Goal: Task Accomplishment & Management: Manage account settings

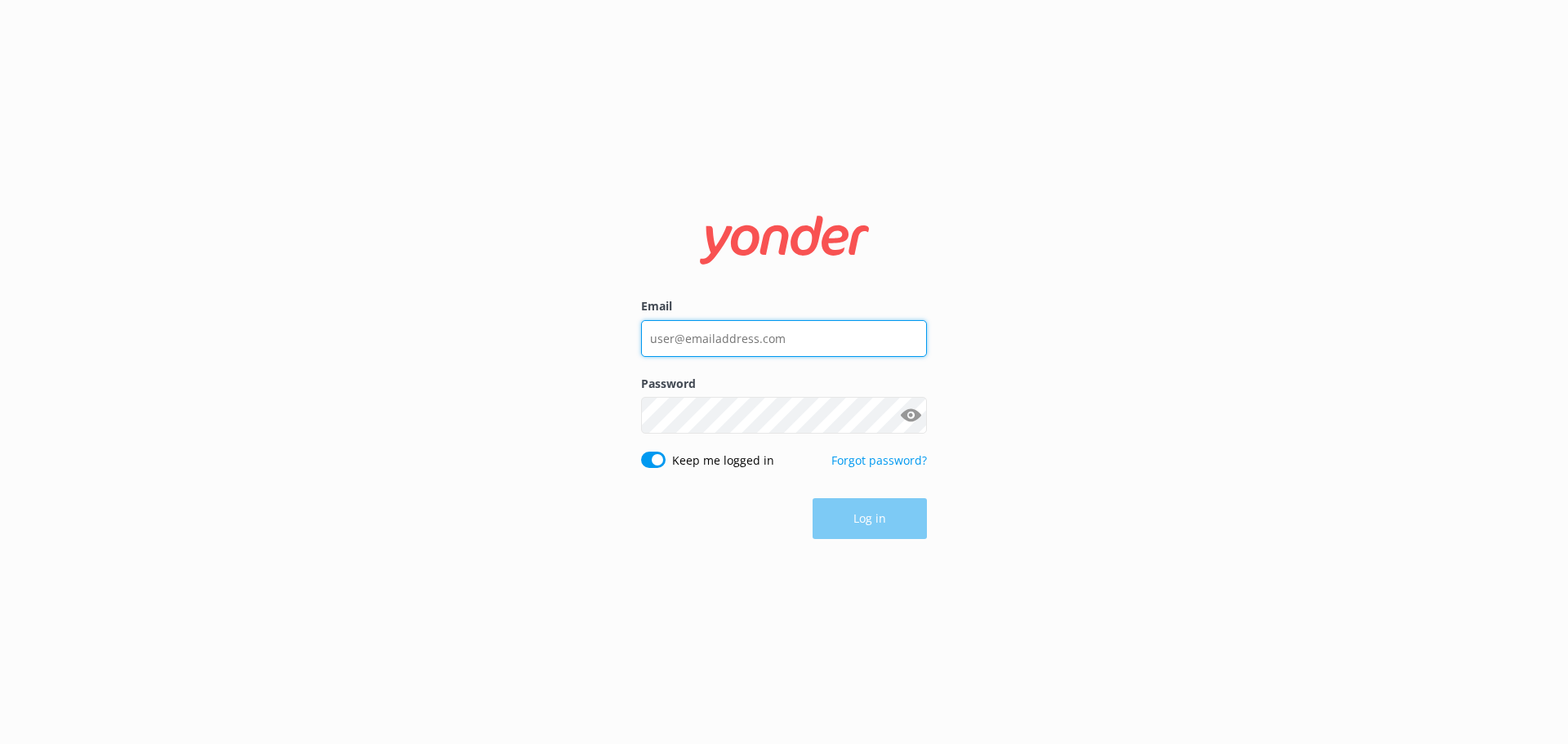
type input "[EMAIL_ADDRESS][DOMAIN_NAME]"
click at [1020, 456] on div "Email [EMAIL_ADDRESS][DOMAIN_NAME] Password Show password Keep me logged in For…" at bounding box center [784, 372] width 1568 height 744
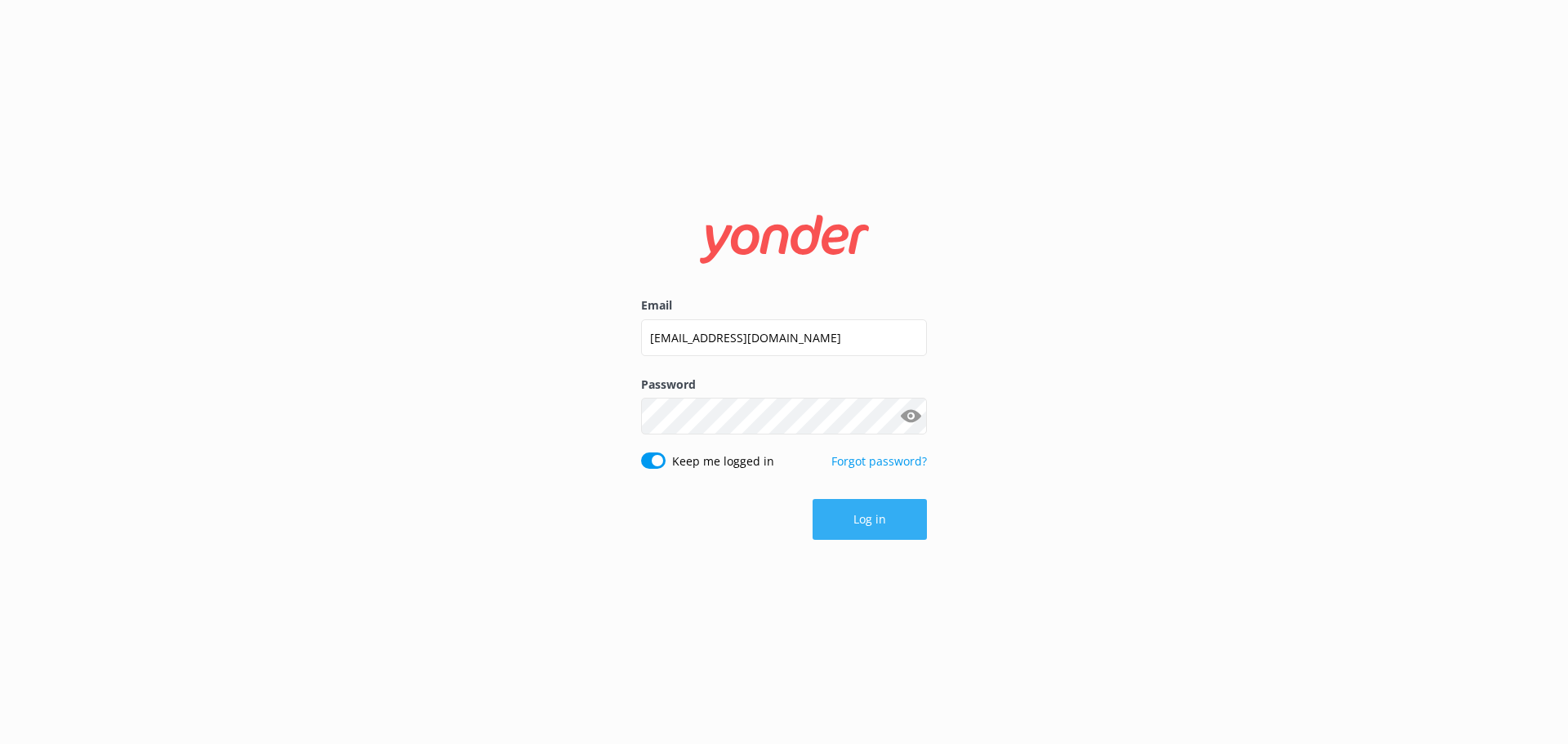
click at [879, 528] on button "Log in" at bounding box center [869, 520] width 114 height 41
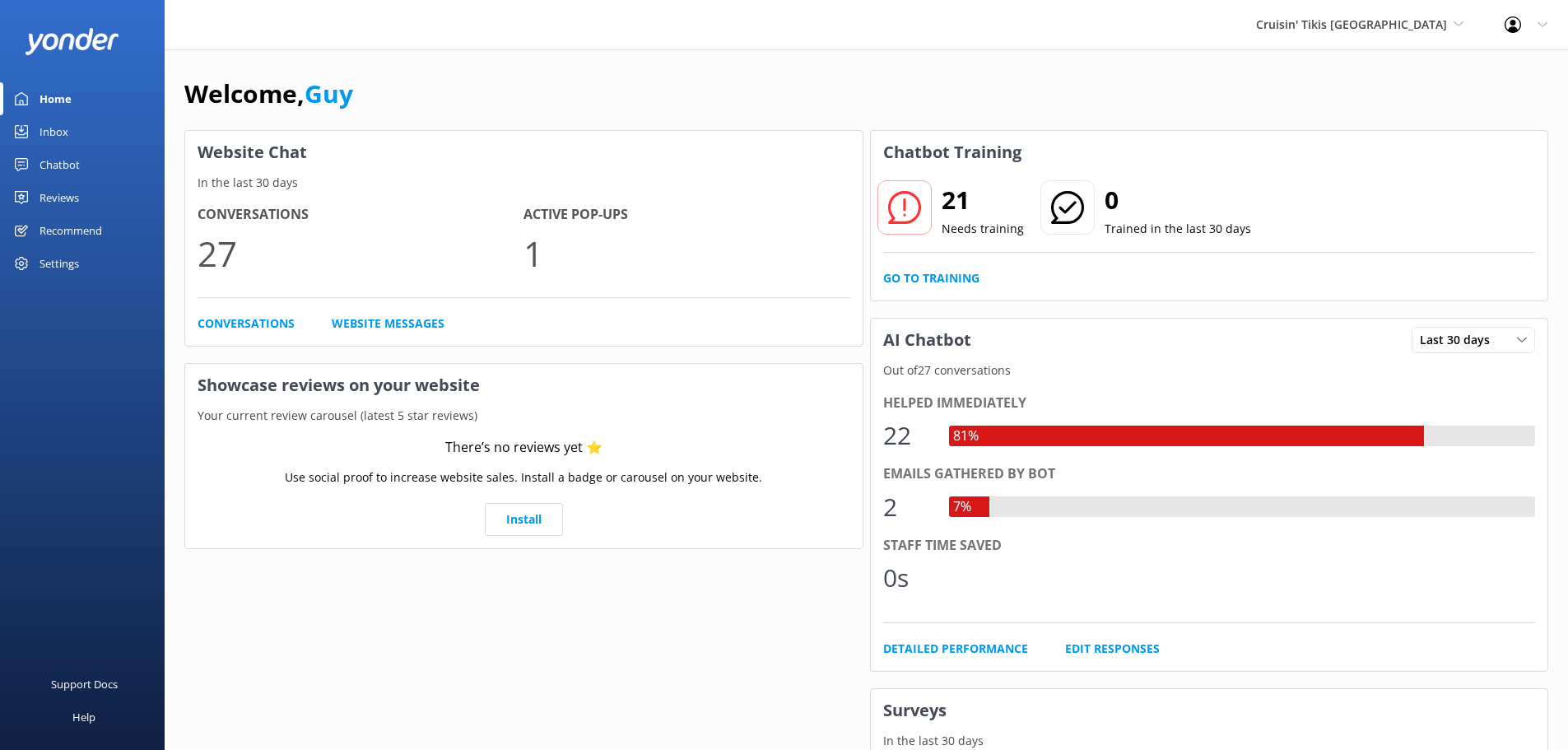
click at [1429, 37] on div "Cruisin' Tikis [GEOGRAPHIC_DATA] [GEOGRAPHIC_DATA] demo [GEOGRAPHIC_DATA] Bea […" at bounding box center [1359, 24] width 248 height 49
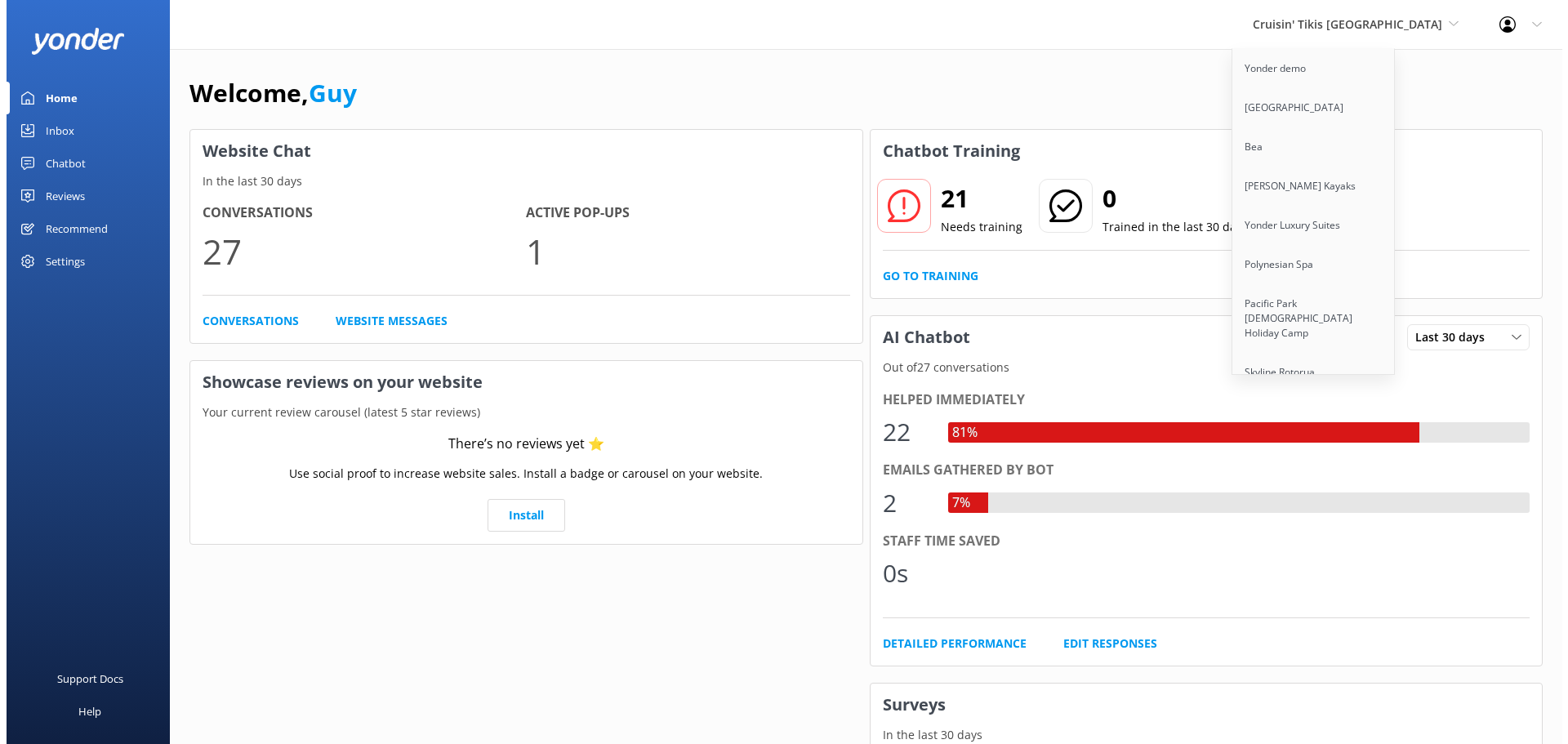
scroll to position [480, 0]
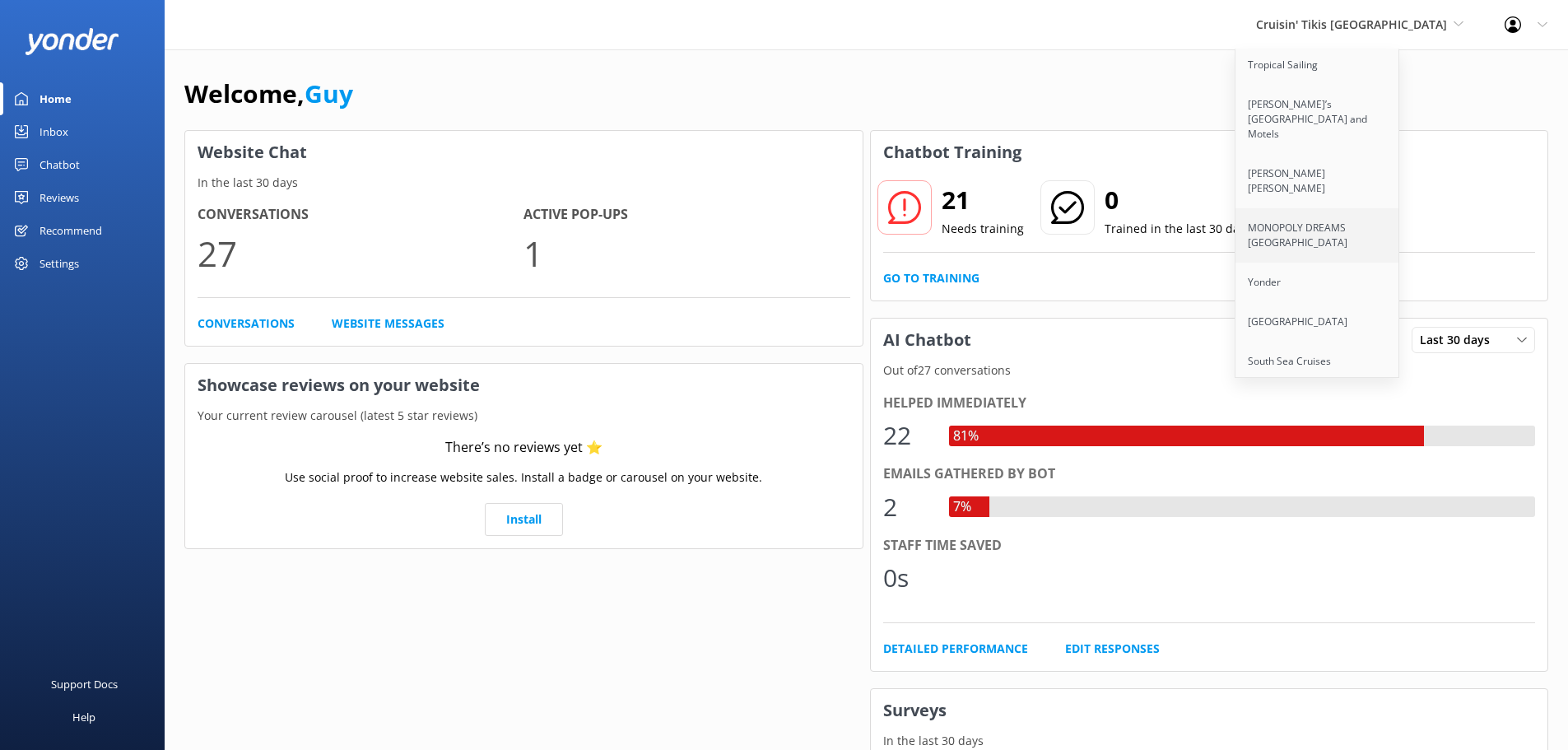
click at [1345, 208] on link "MONOPOLY DREAMS [GEOGRAPHIC_DATA]" at bounding box center [1317, 235] width 165 height 54
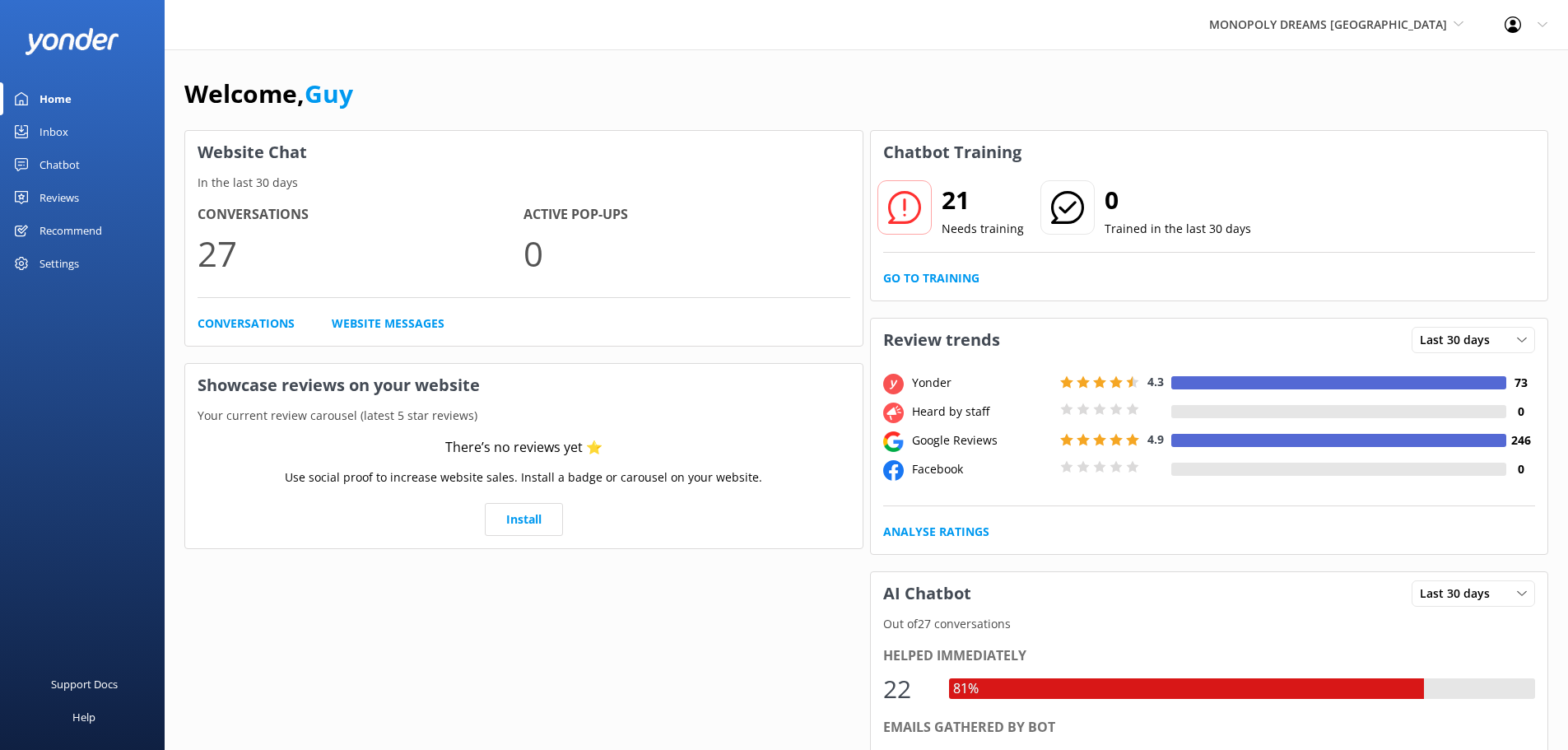
click at [77, 263] on div "Settings" at bounding box center [59, 263] width 39 height 33
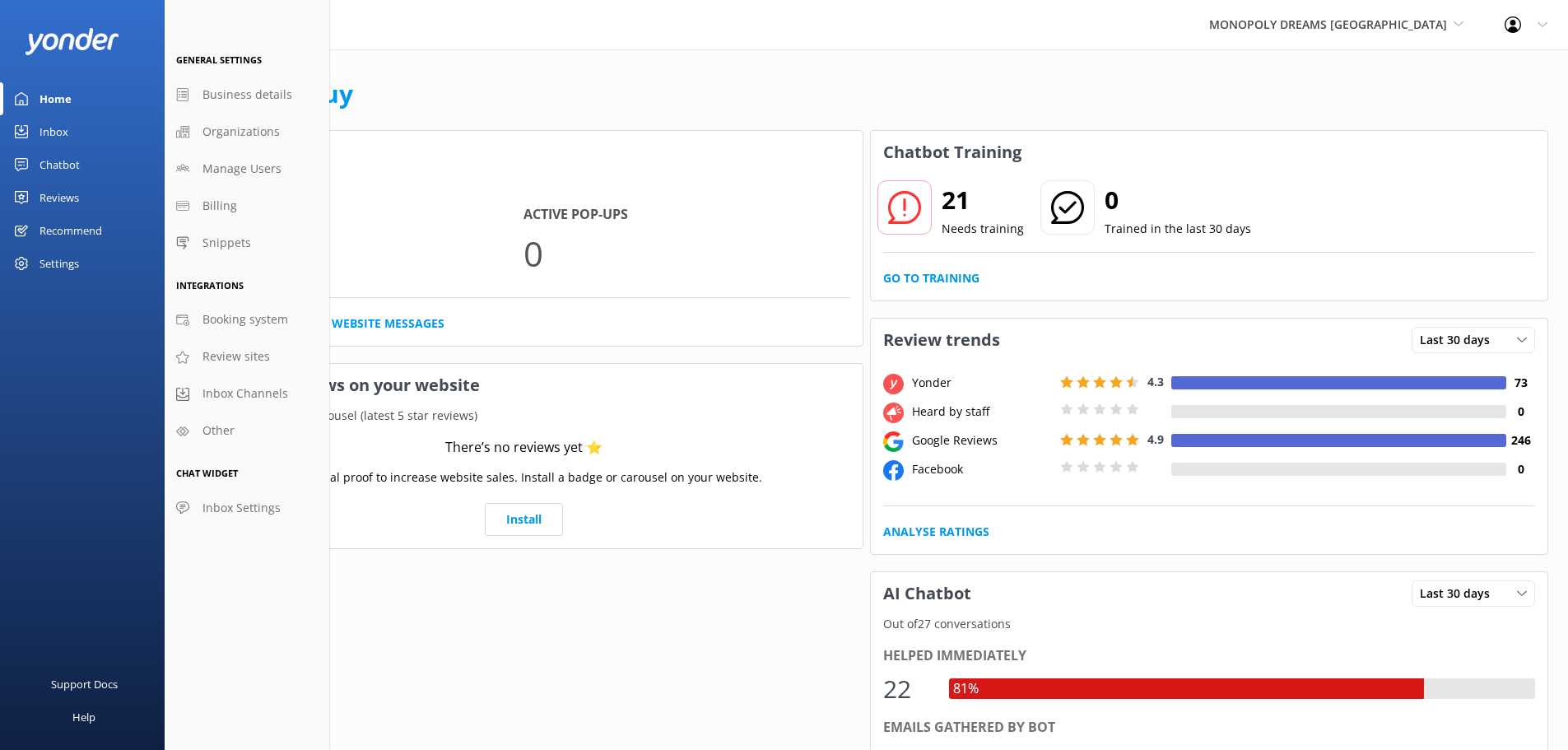
click at [58, 199] on div "Reviews" at bounding box center [59, 197] width 39 height 33
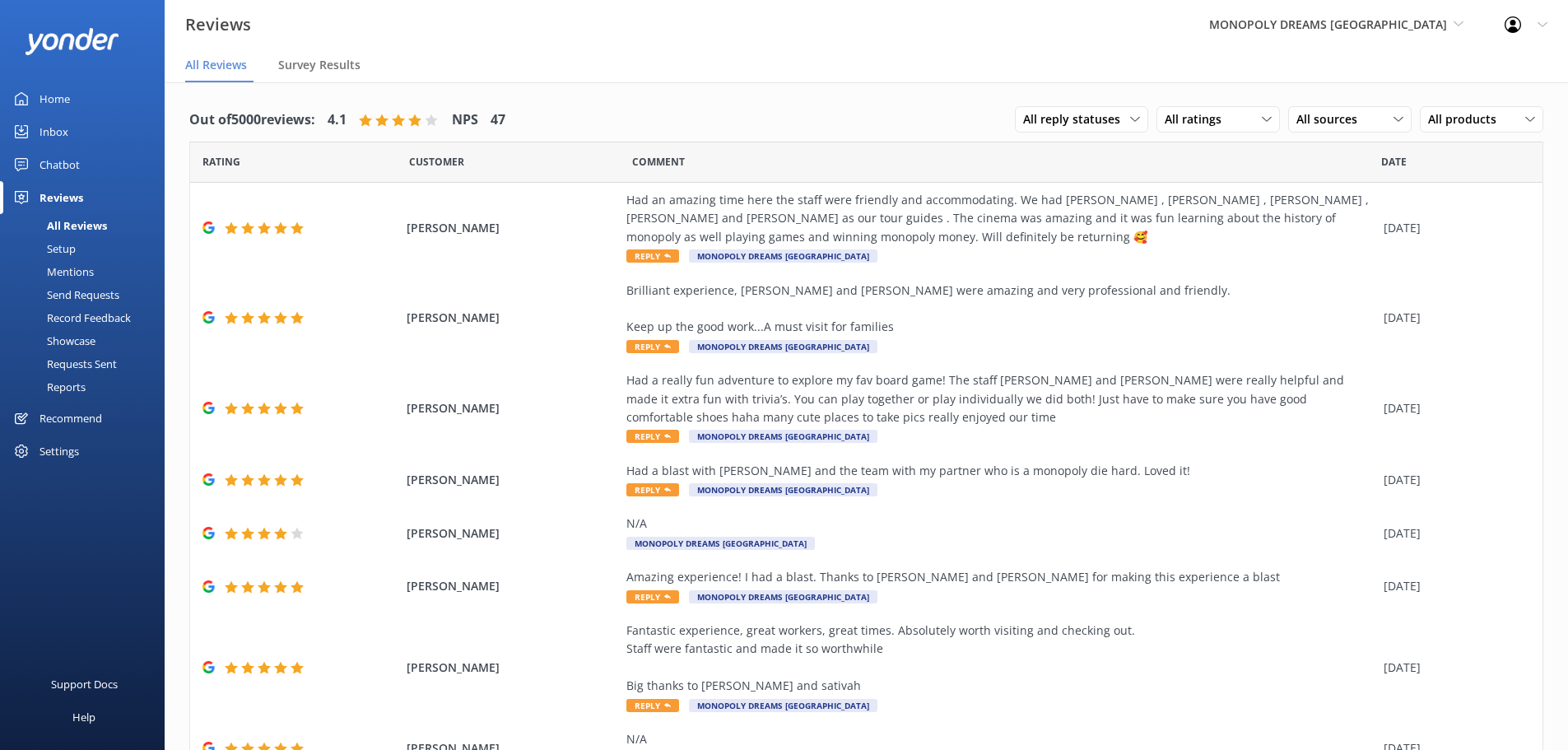
click at [105, 360] on div "Requests Sent" at bounding box center [63, 364] width 107 height 23
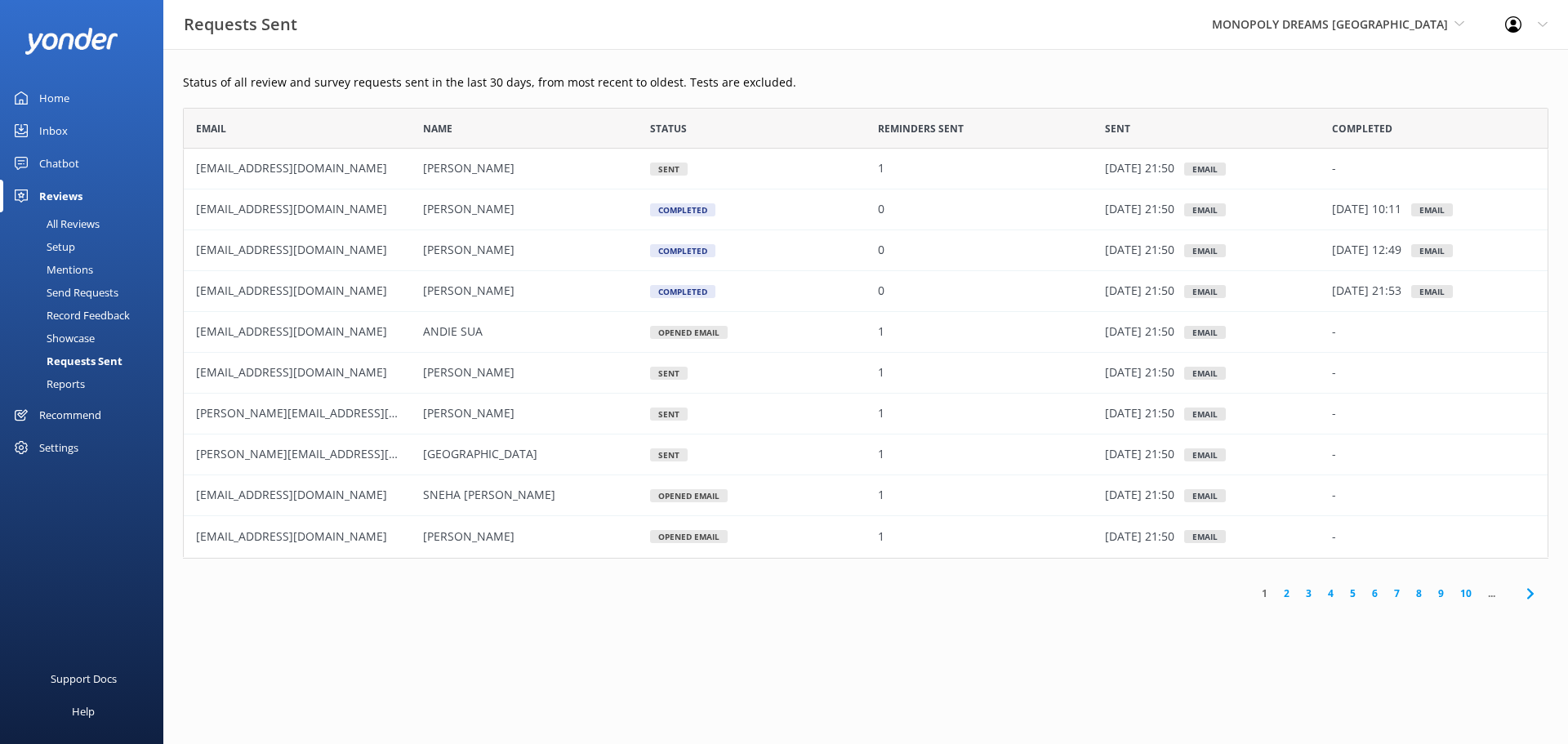
scroll to position [438, 1353]
click at [1336, 21] on span "MONOPOLY DREAMS [GEOGRAPHIC_DATA]" at bounding box center [1329, 24] width 236 height 16
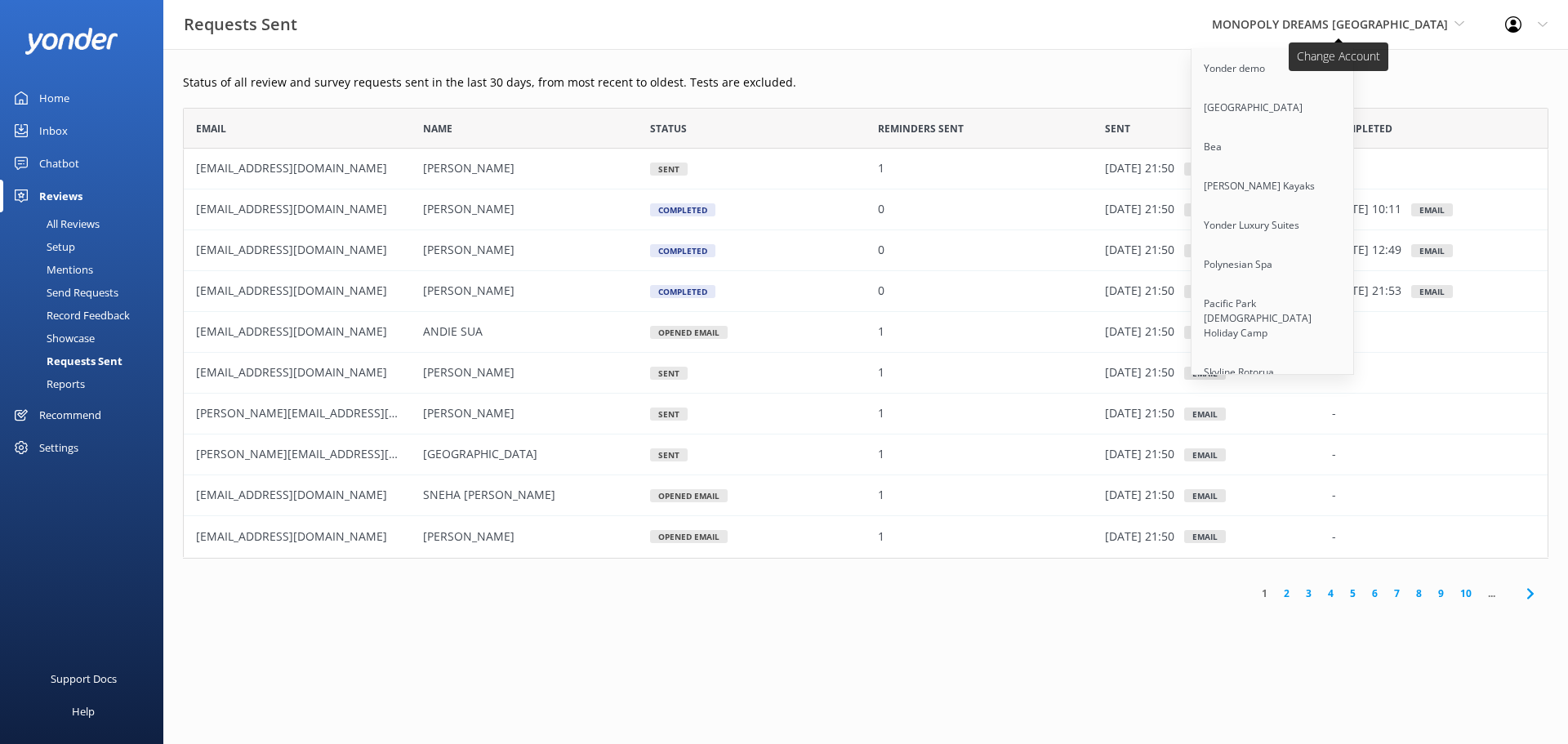
scroll to position [1714, 0]
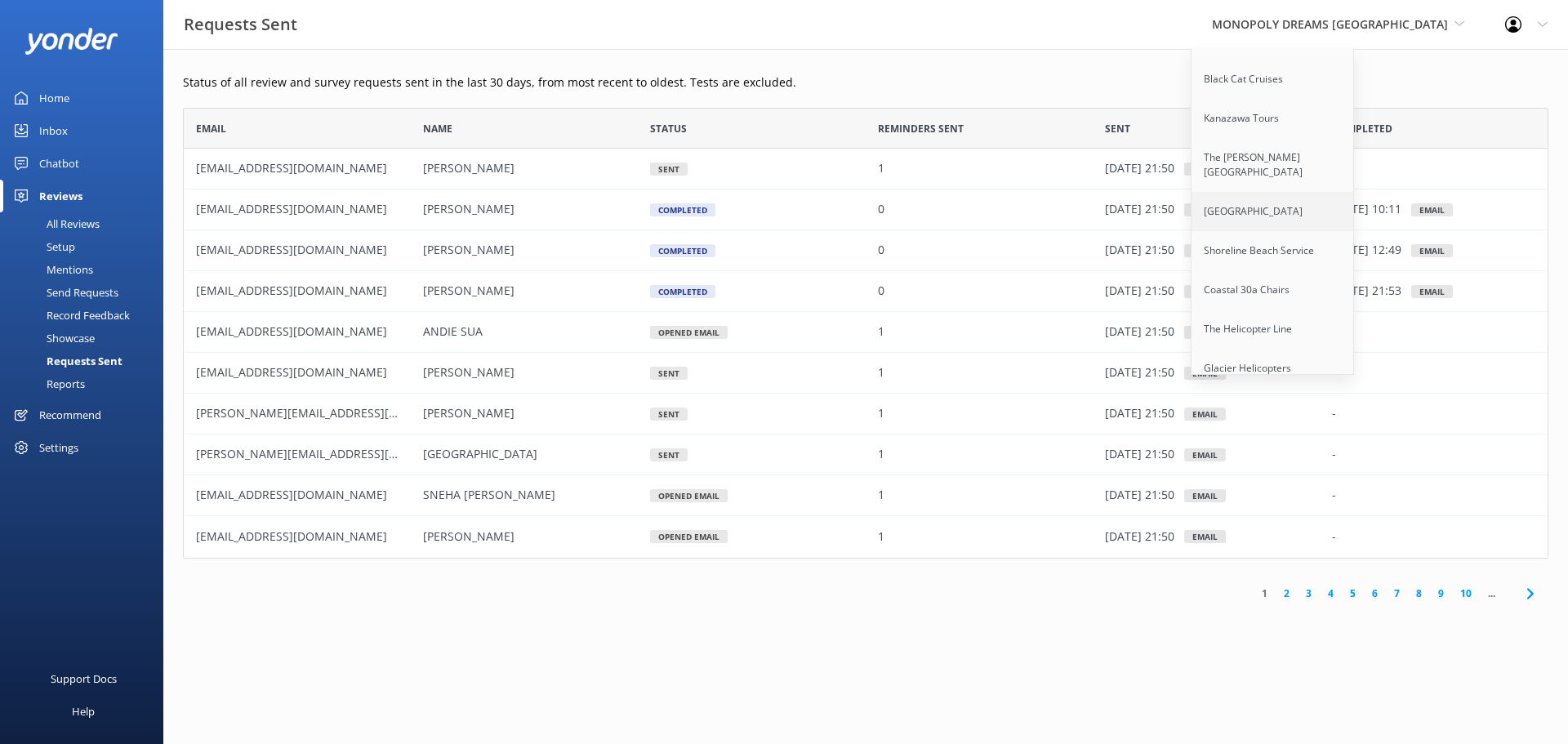
click at [1331, 226] on link "[GEOGRAPHIC_DATA]" at bounding box center [1273, 211] width 163 height 39
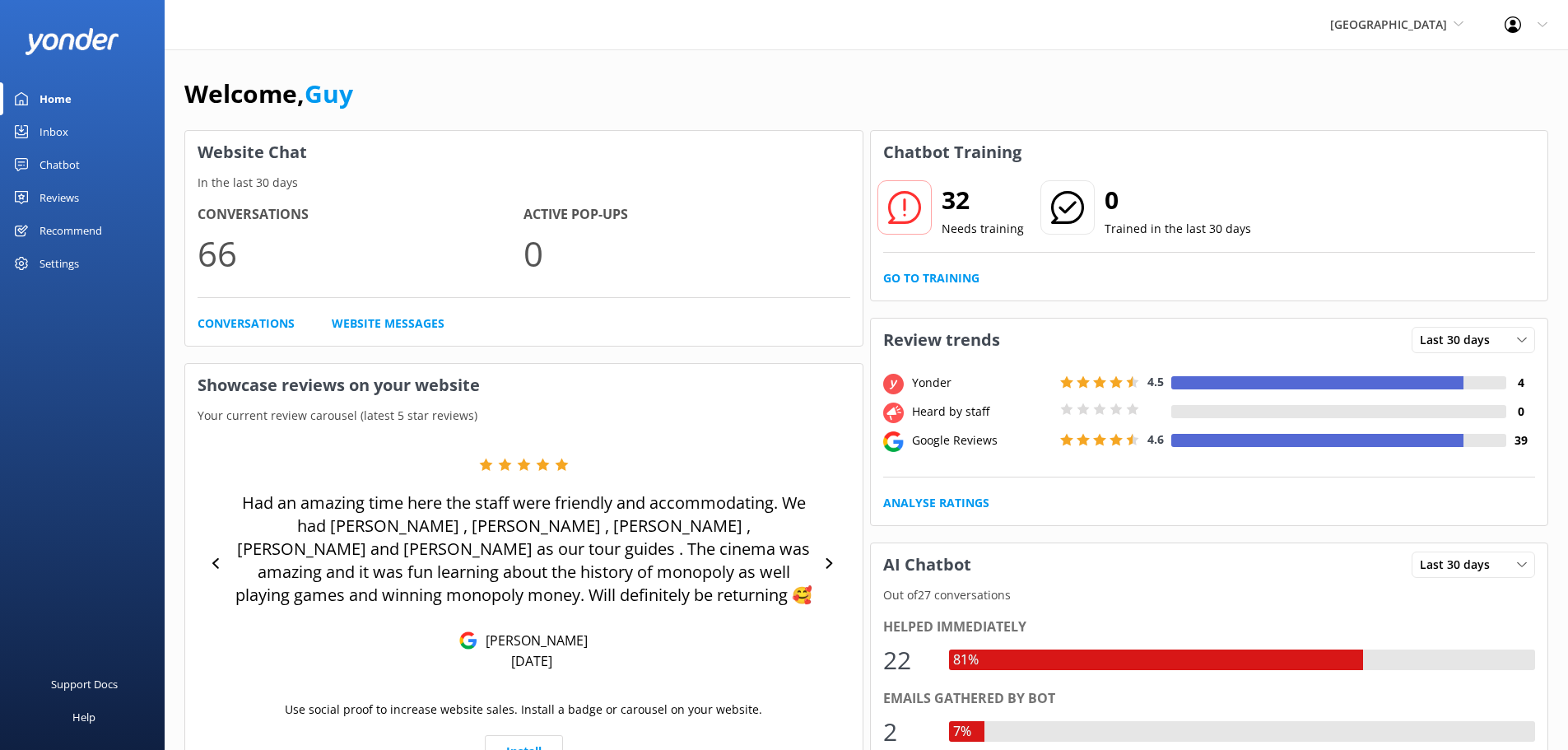
click at [66, 192] on div "Reviews" at bounding box center [59, 197] width 39 height 33
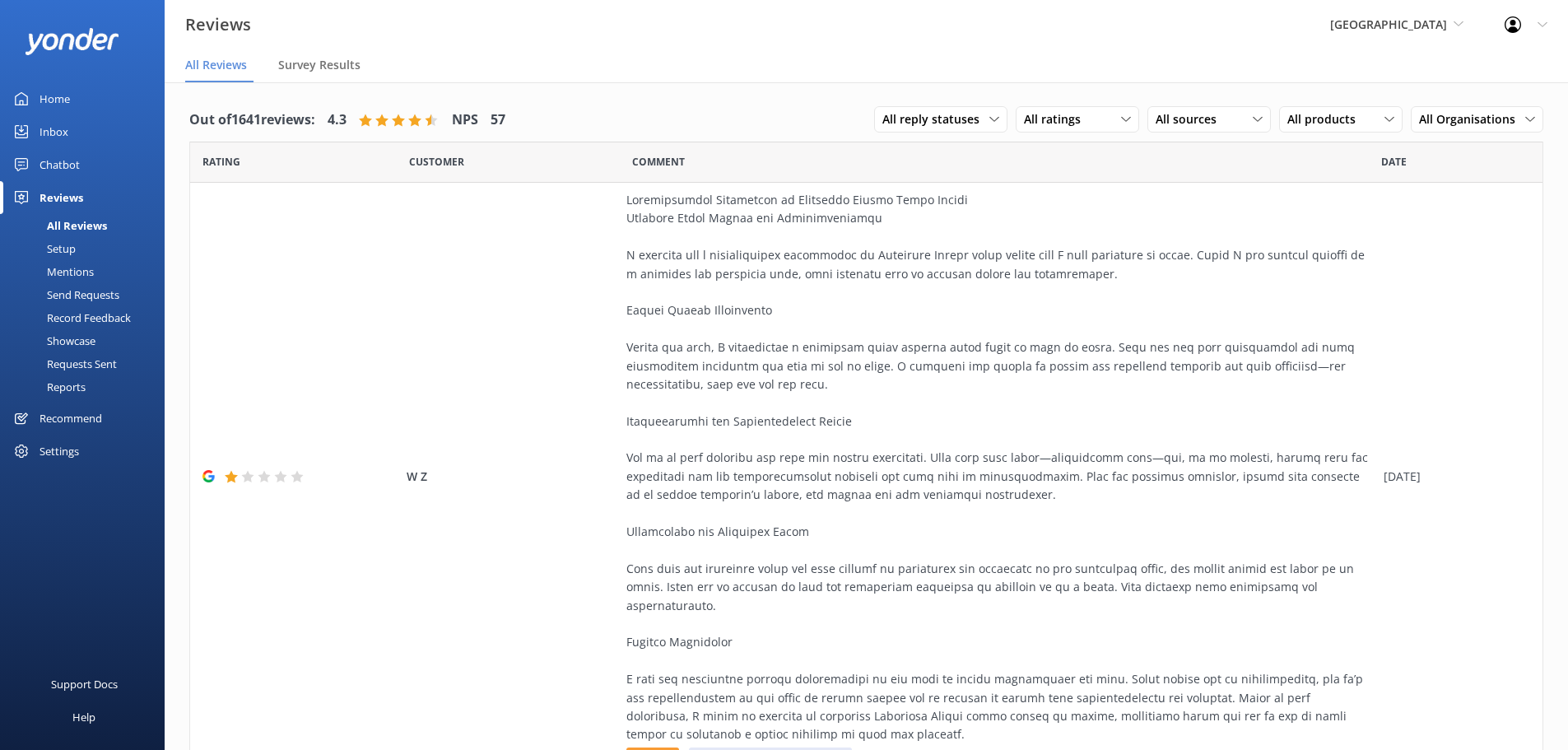
click at [98, 357] on div "Requests Sent" at bounding box center [63, 364] width 107 height 23
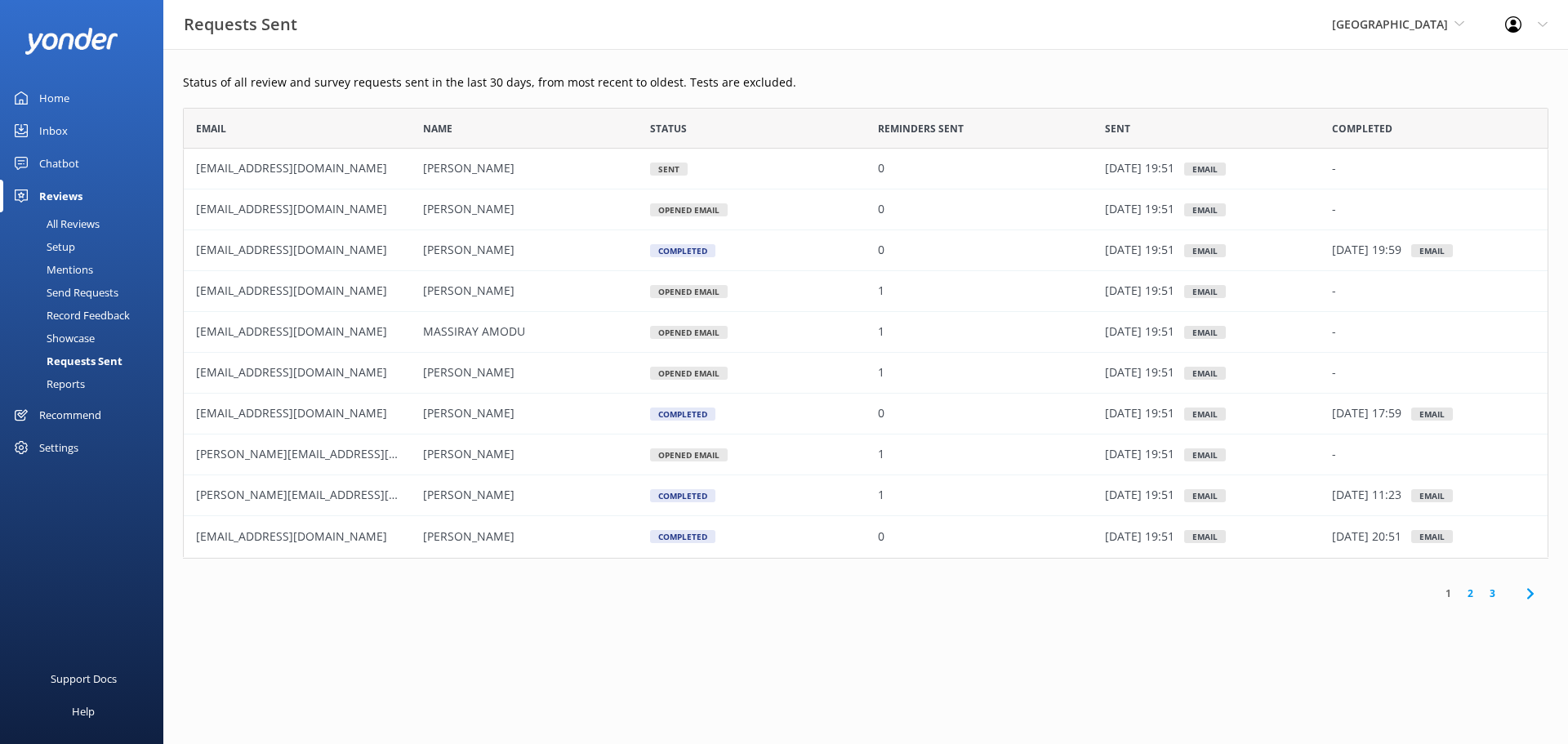
scroll to position [438, 1353]
click at [1401, 35] on div "[GEOGRAPHIC_DATA] [GEOGRAPHIC_DATA] demo [GEOGRAPHIC_DATA] Bea [PERSON_NAME] Ka…" at bounding box center [1398, 24] width 173 height 49
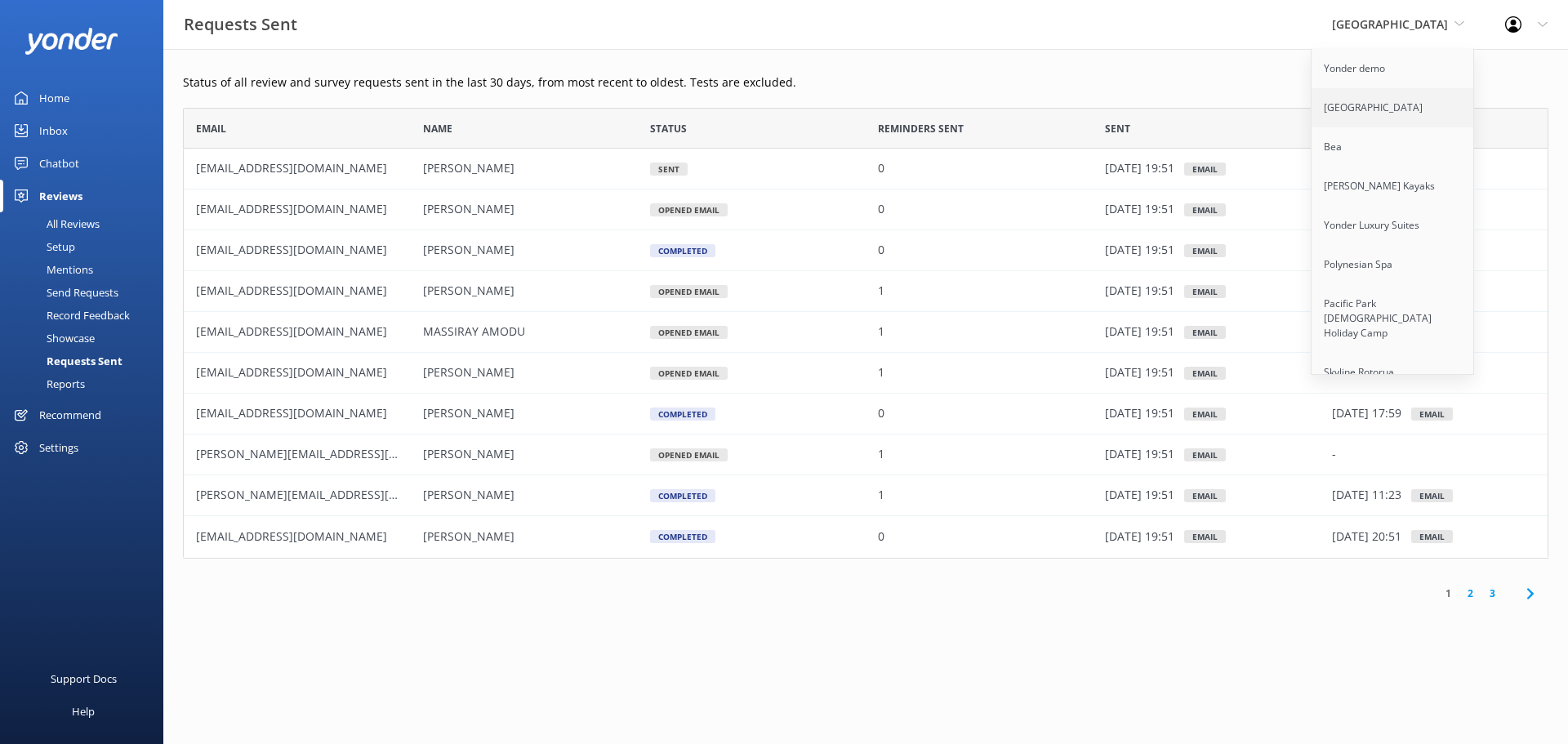
scroll to position [611, 0]
click at [1416, 207] on link "South Sea Cruises" at bounding box center [1392, 226] width 163 height 39
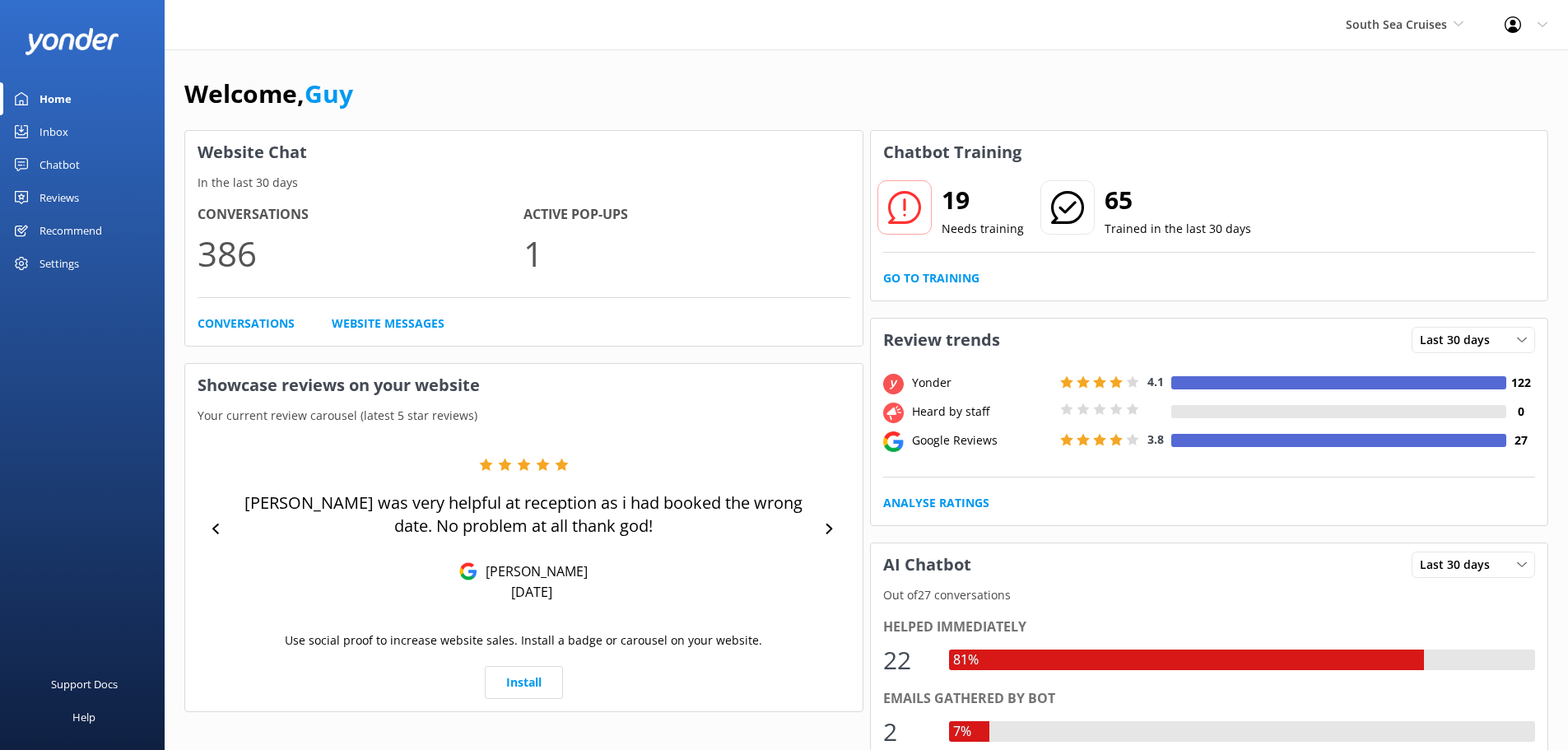
click at [61, 163] on div "Chatbot" at bounding box center [59, 164] width 40 height 33
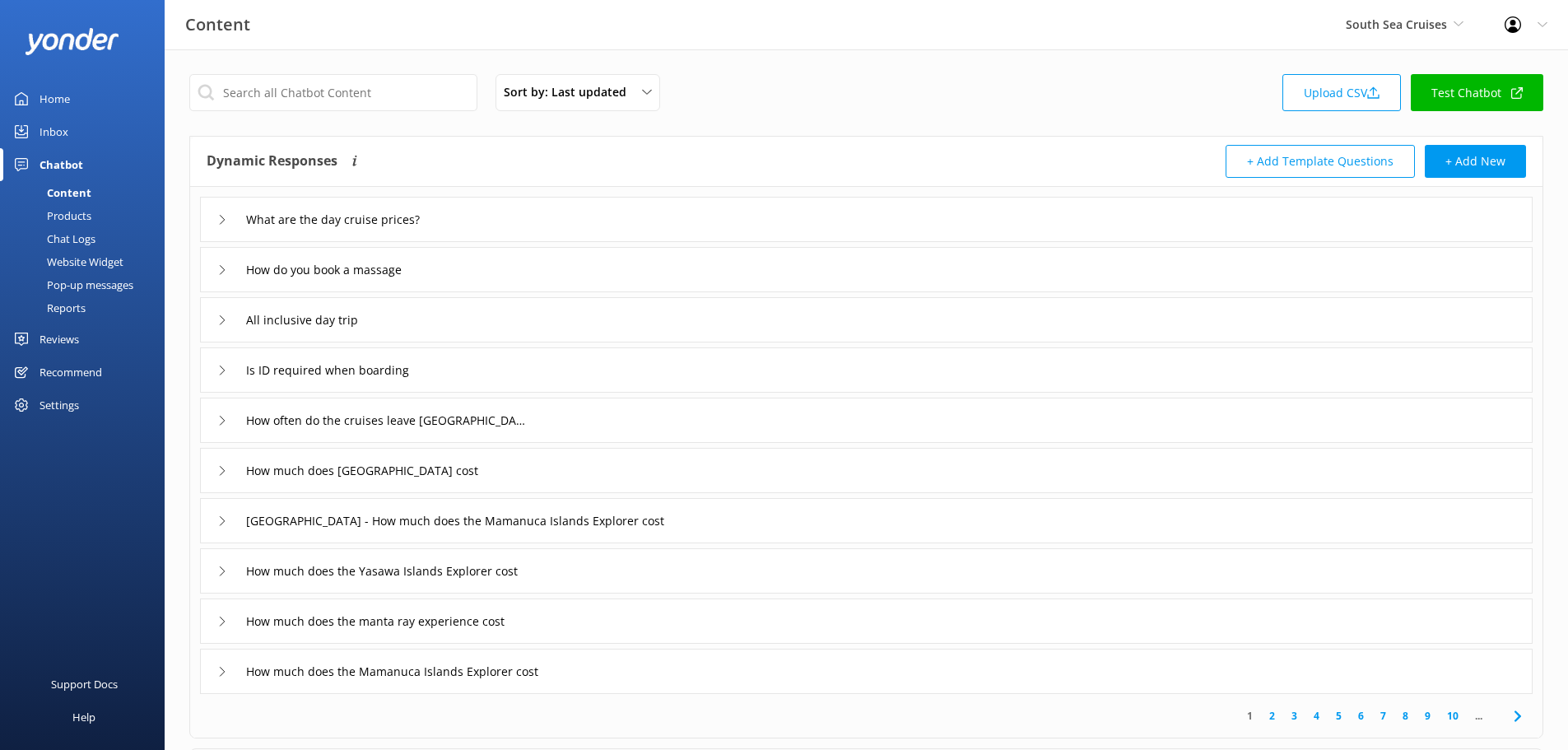
click at [71, 340] on div "Reviews" at bounding box center [59, 338] width 39 height 33
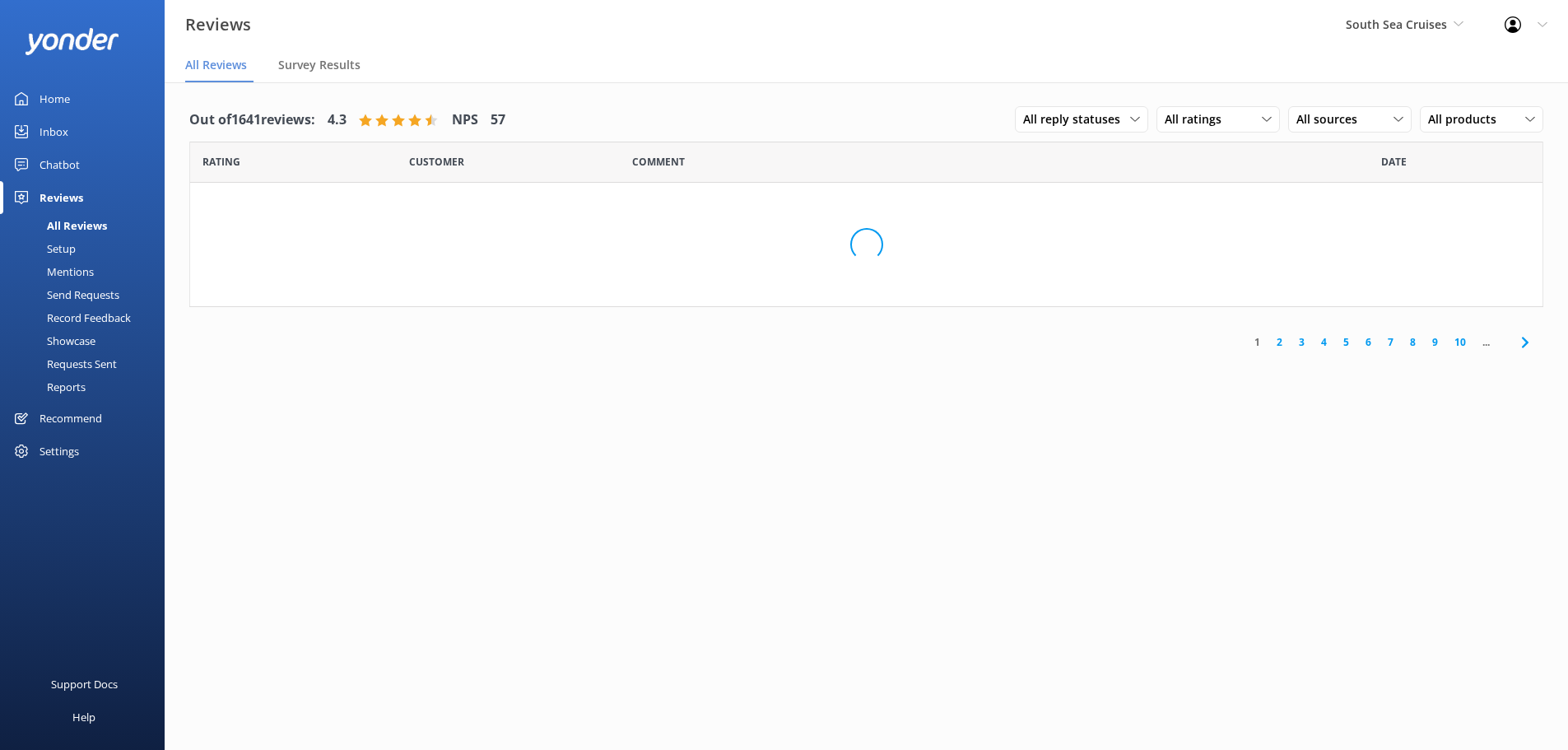
click at [93, 362] on div "Requests Sent" at bounding box center [63, 364] width 107 height 23
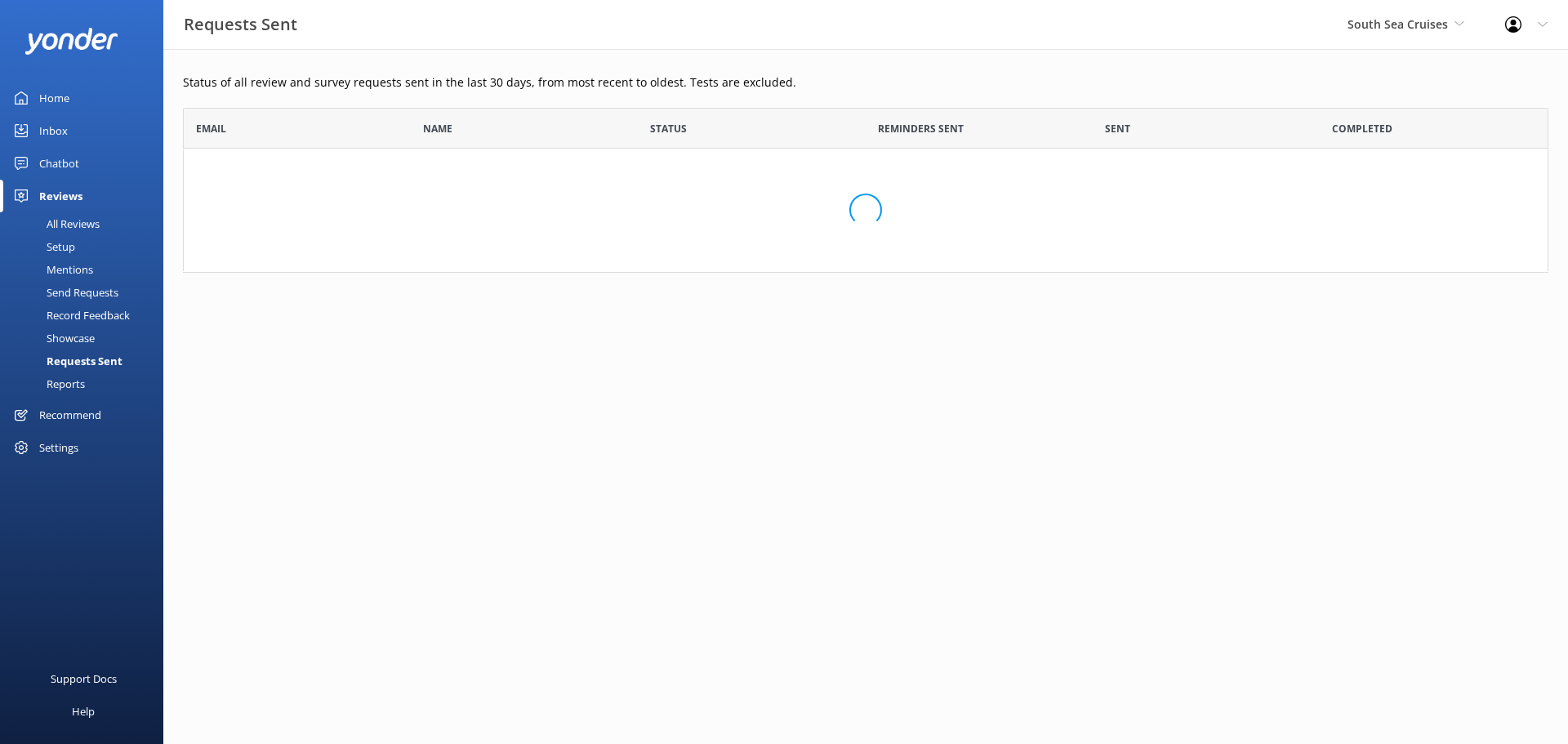
scroll to position [438, 1353]
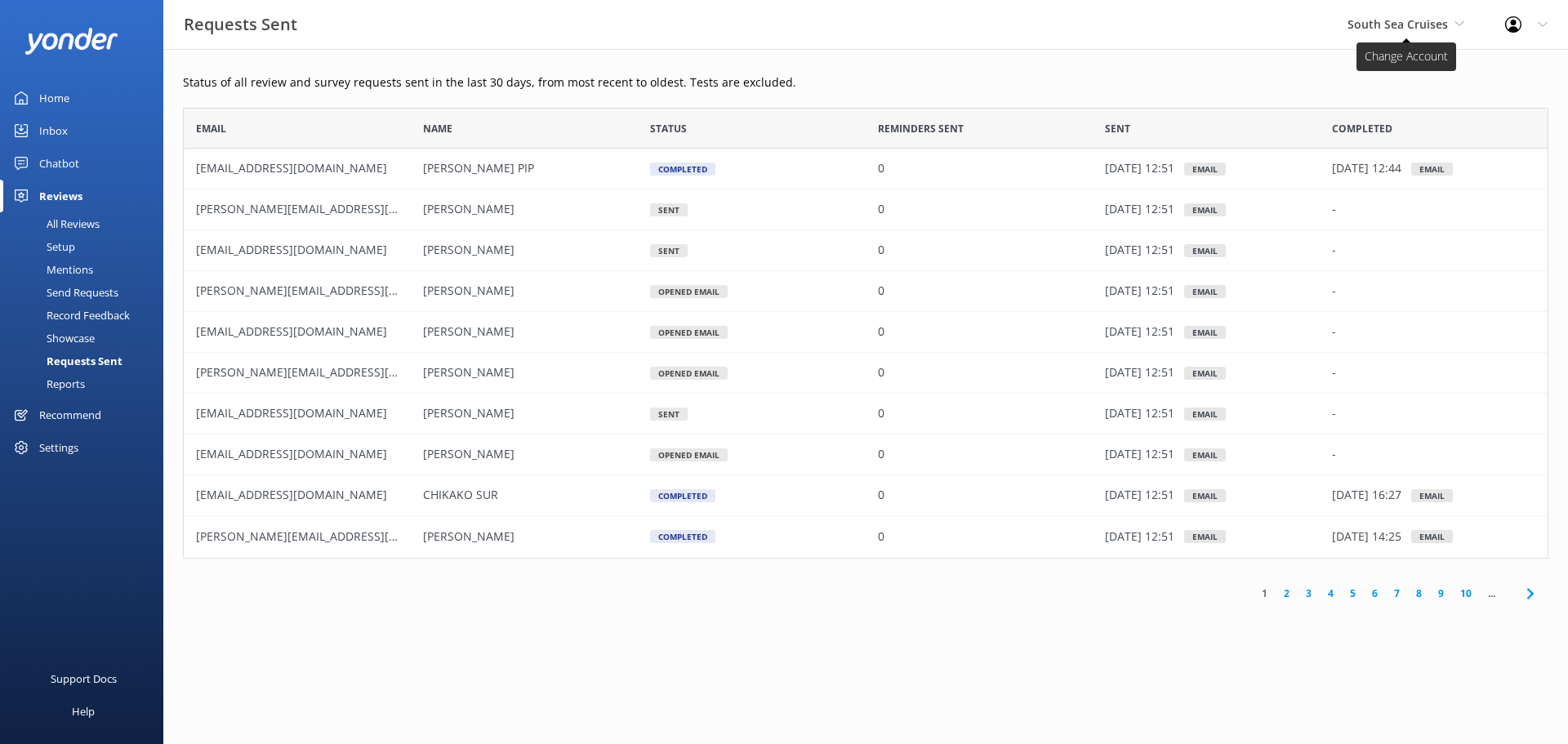
click at [1429, 30] on span "South Sea Cruises" at bounding box center [1398, 24] width 101 height 16
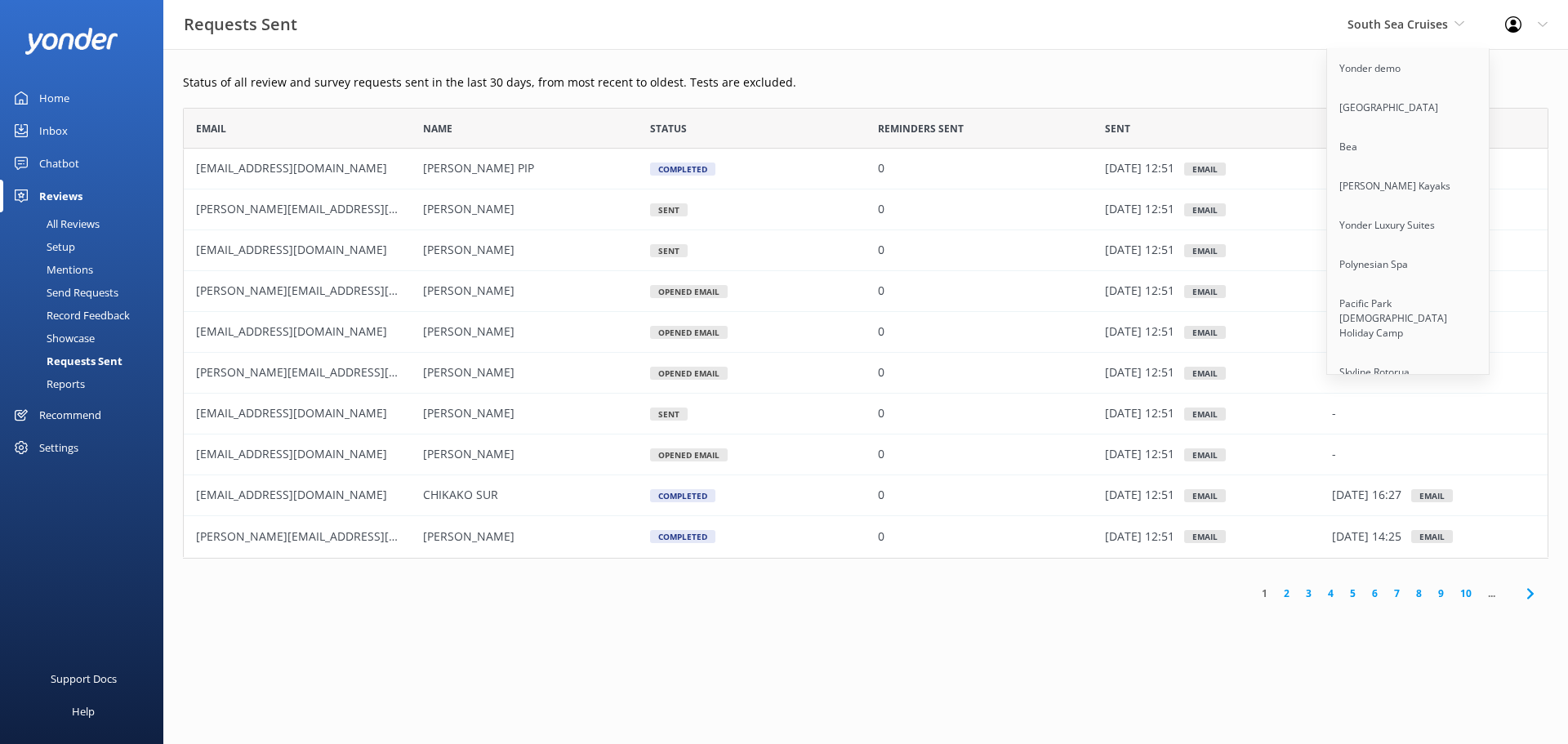
scroll to position [2317, 0]
click at [1354, 210] on link "Wētā Workshop Unleashed" at bounding box center [1408, 226] width 163 height 39
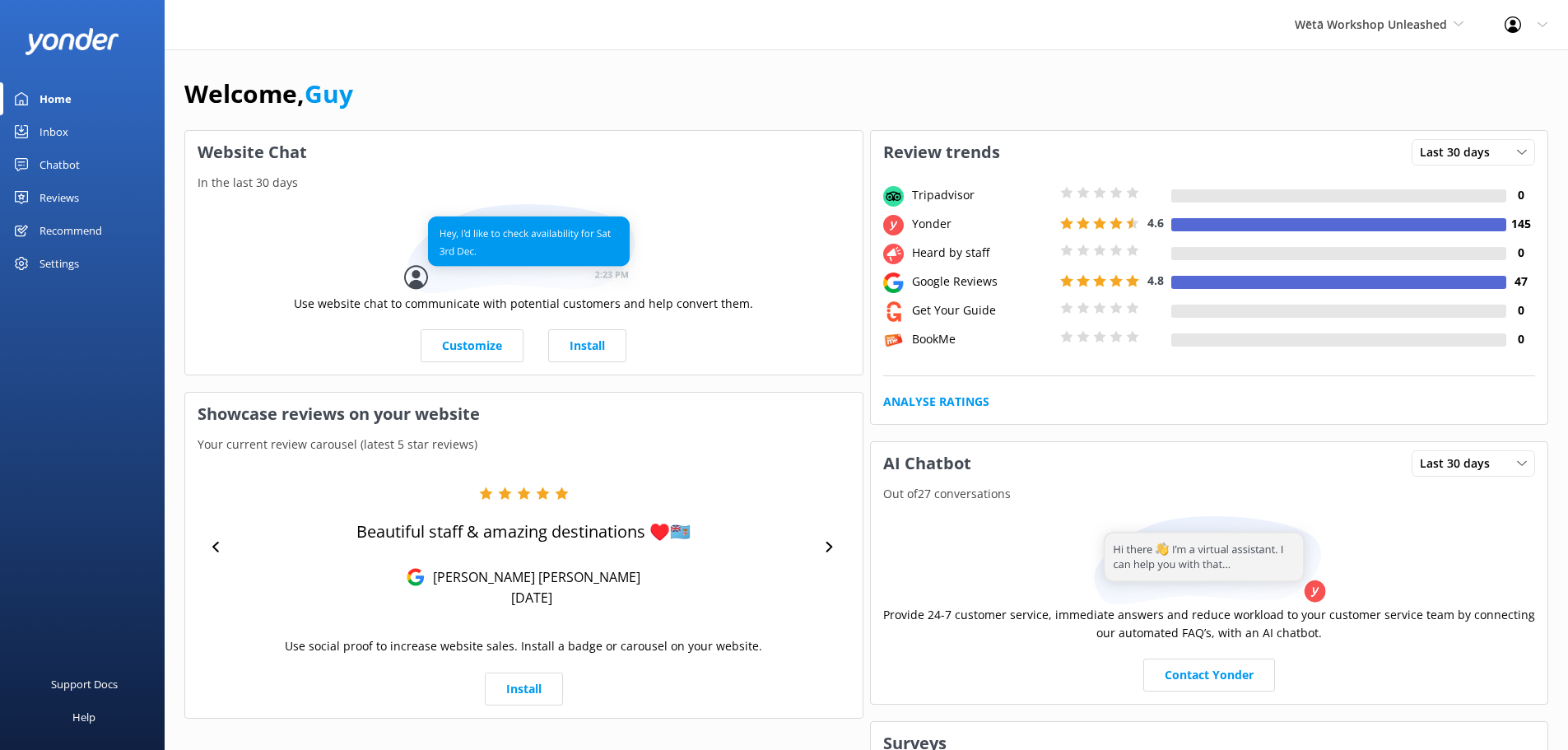
click at [63, 201] on div "Reviews" at bounding box center [59, 197] width 39 height 33
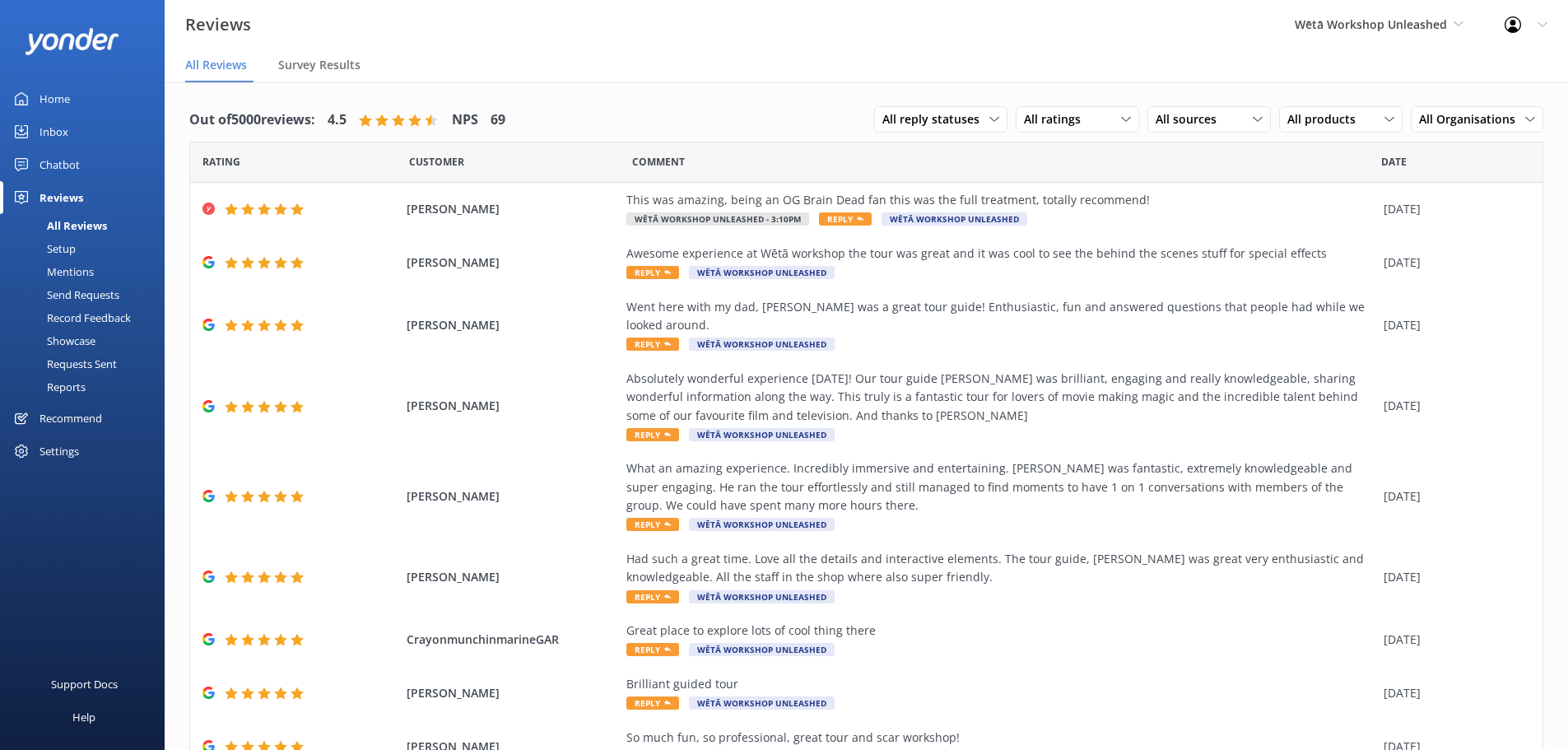
click at [98, 363] on div "Requests Sent" at bounding box center [63, 364] width 107 height 23
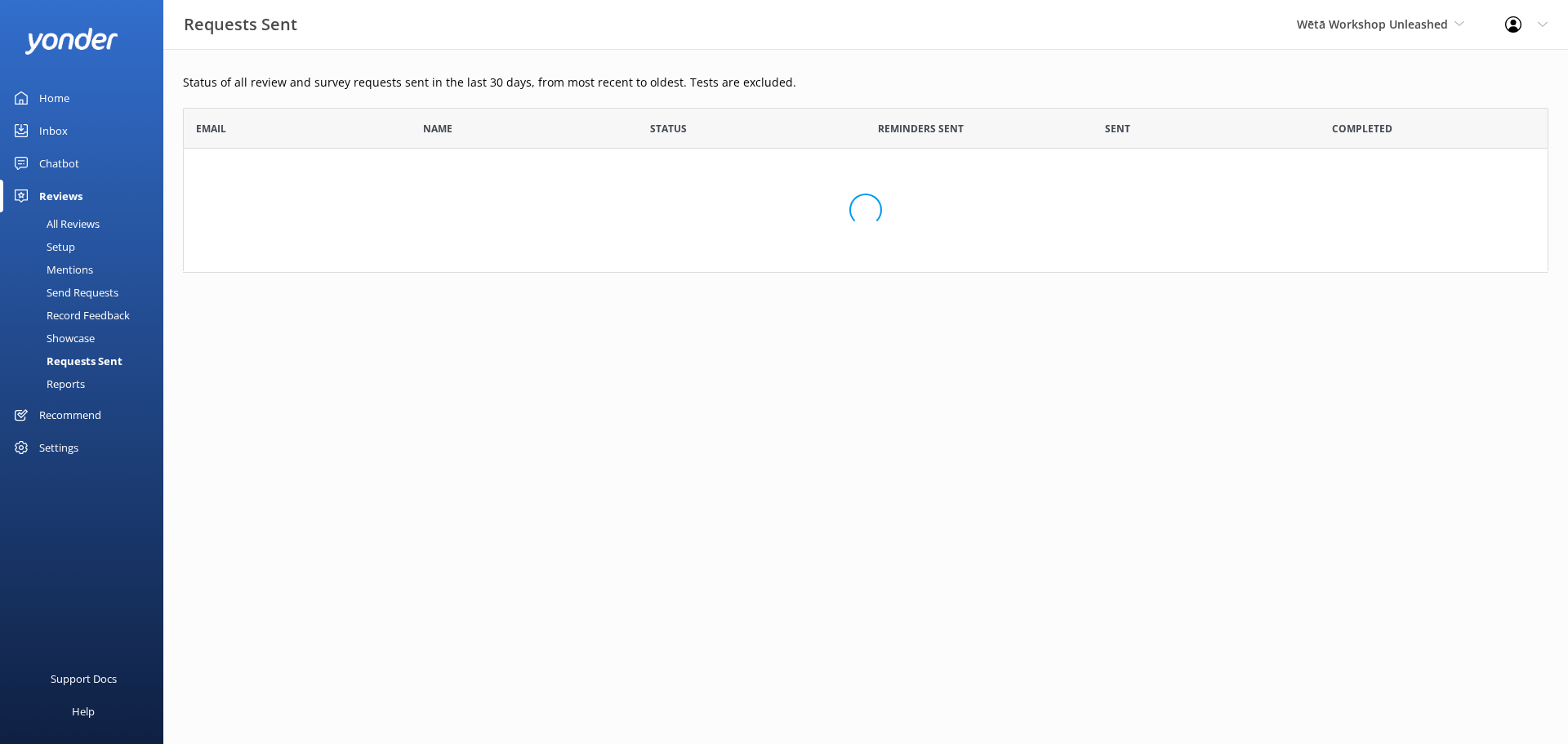
scroll to position [438, 1353]
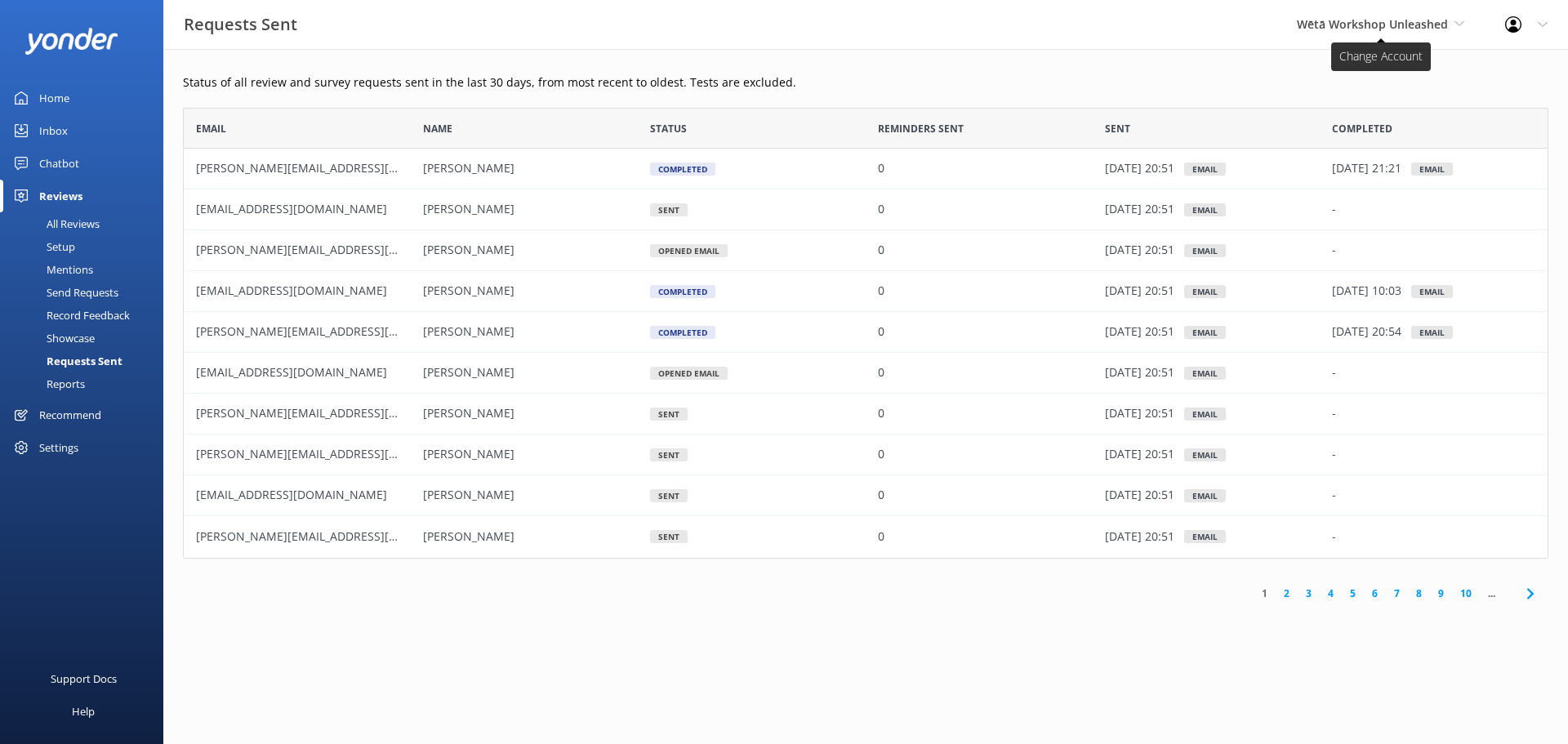
click at [1343, 28] on span "Wētā Workshop Unleashed" at bounding box center [1372, 24] width 151 height 16
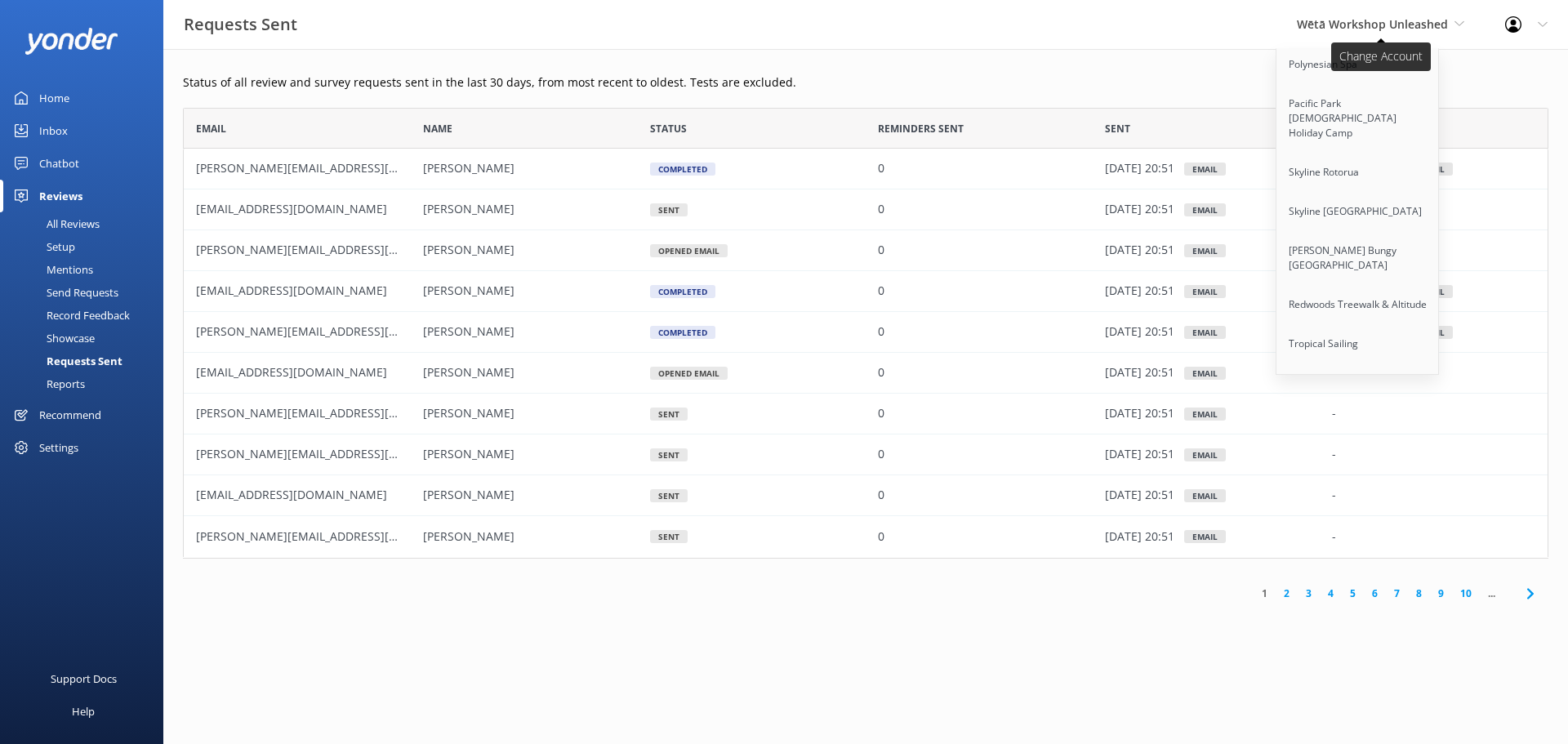
scroll to position [4263, 0]
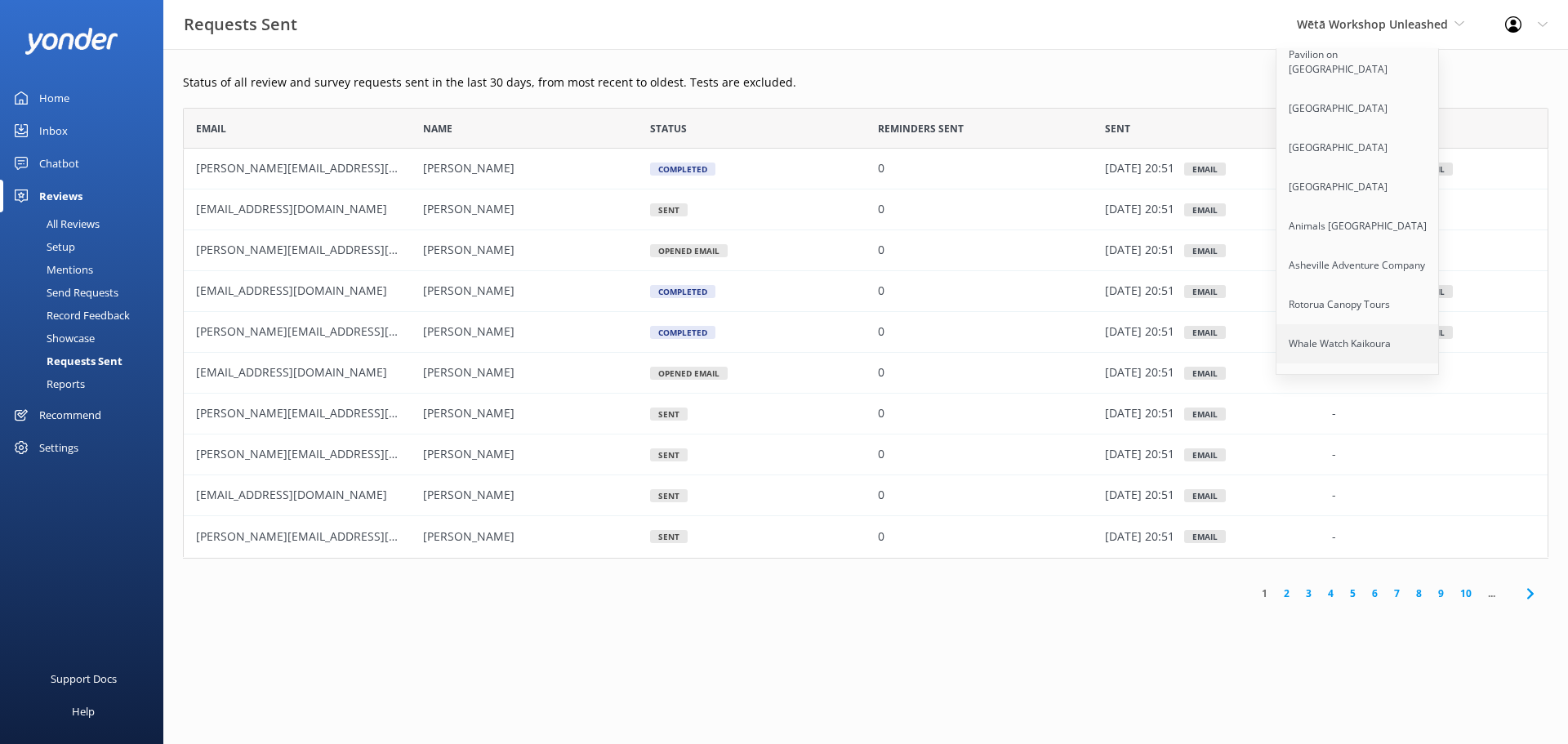
click at [1367, 324] on link "Whale Watch Kaikoura" at bounding box center [1358, 344] width 163 height 39
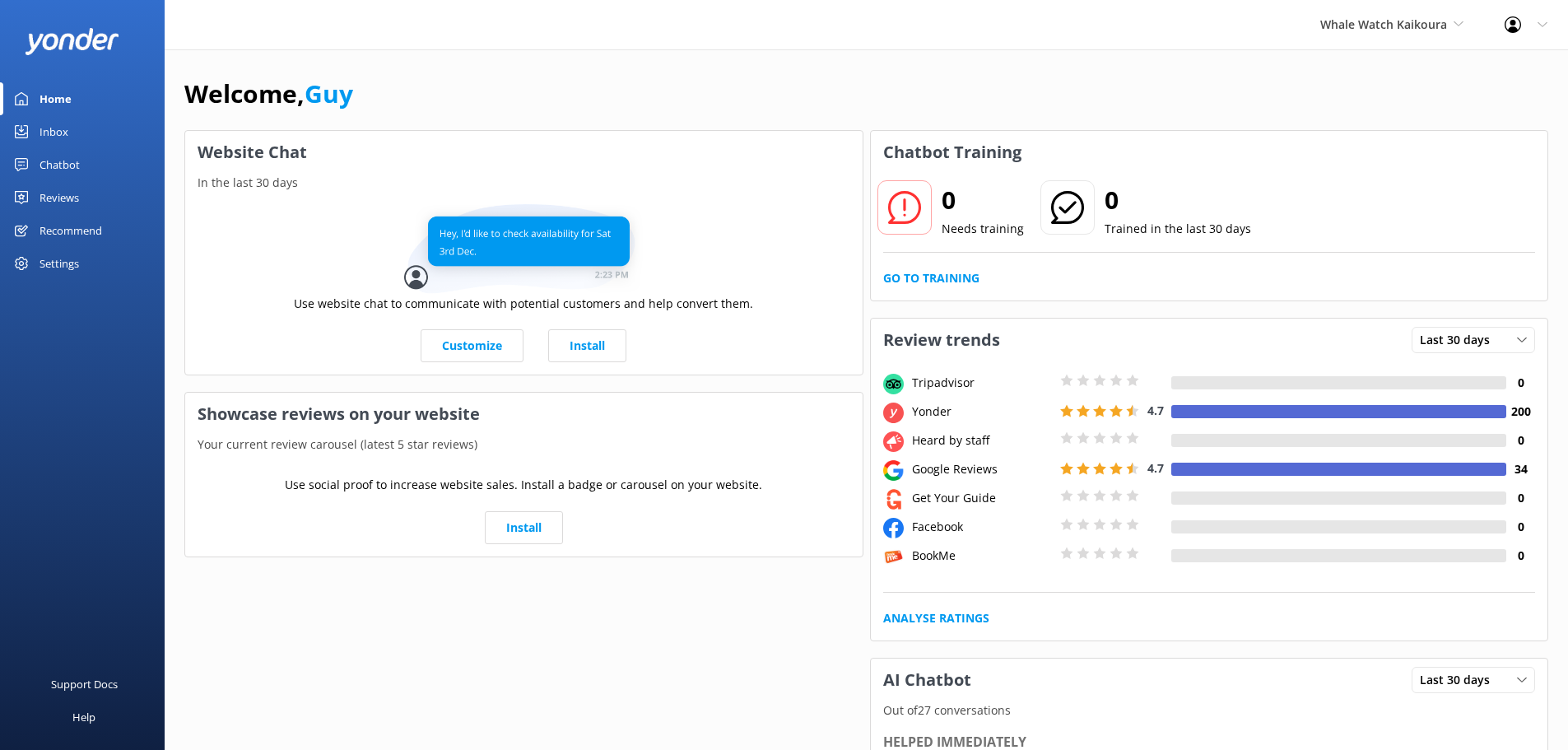
click at [64, 200] on div "Reviews" at bounding box center [59, 197] width 39 height 33
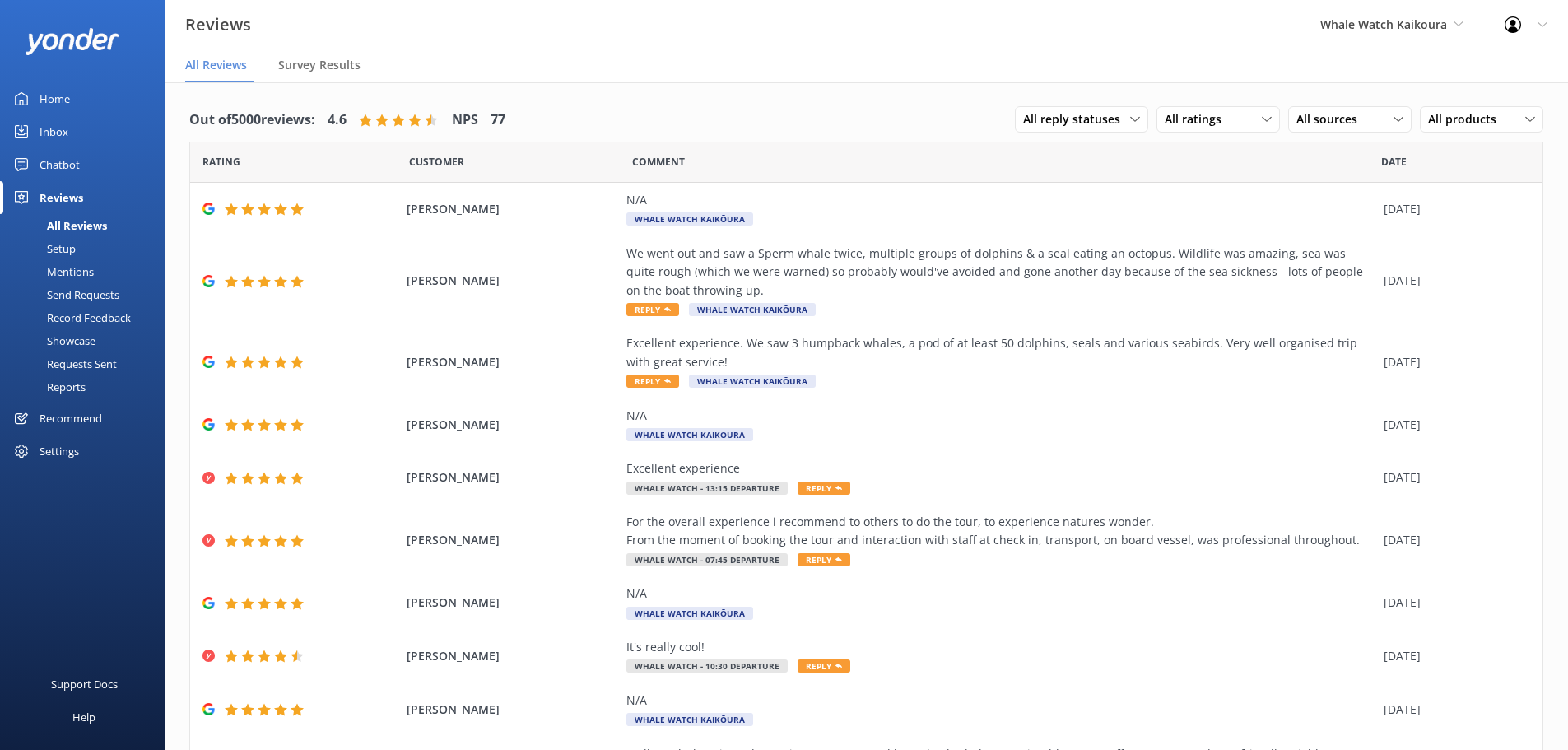
click at [94, 358] on div "Requests Sent" at bounding box center [63, 364] width 107 height 23
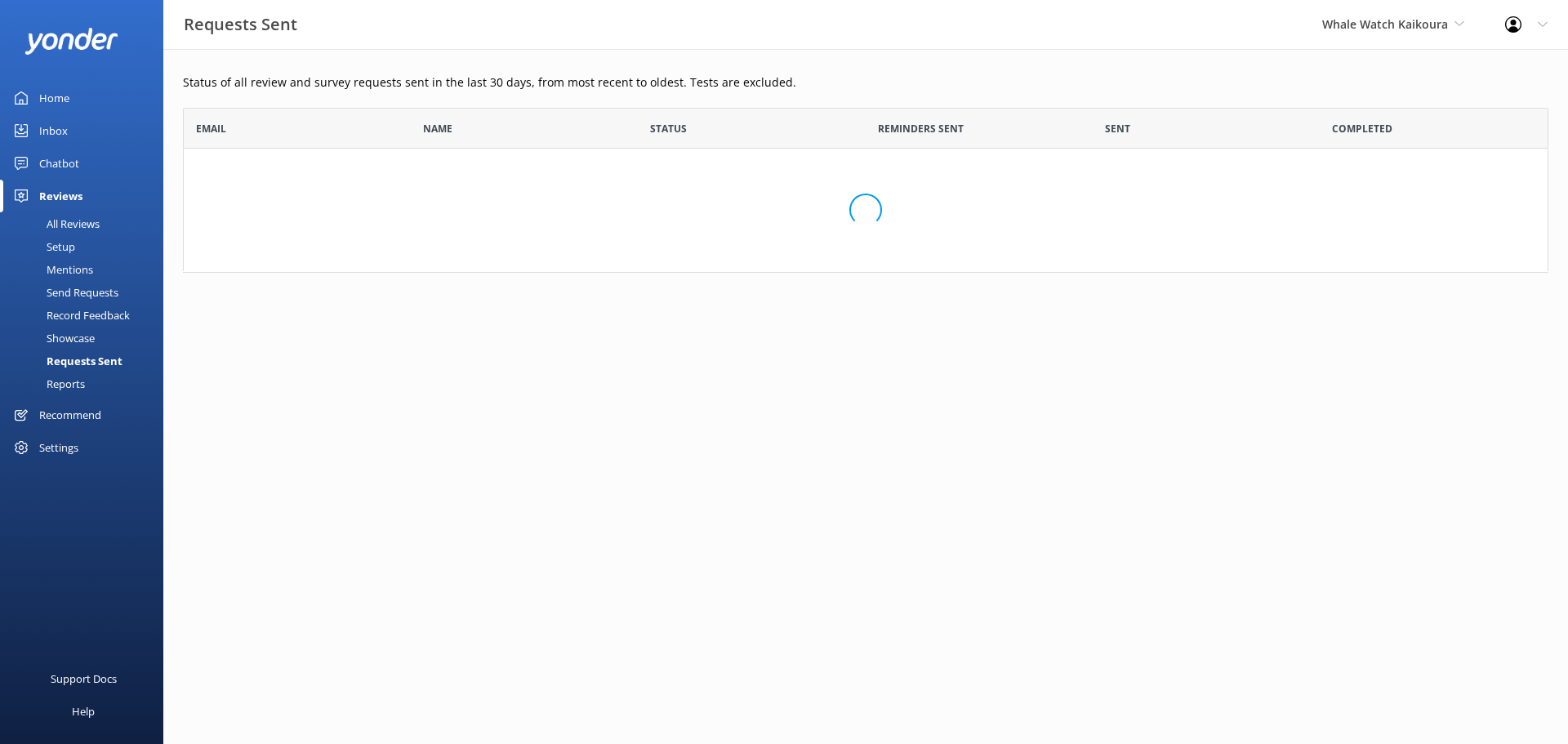
scroll to position [438, 1353]
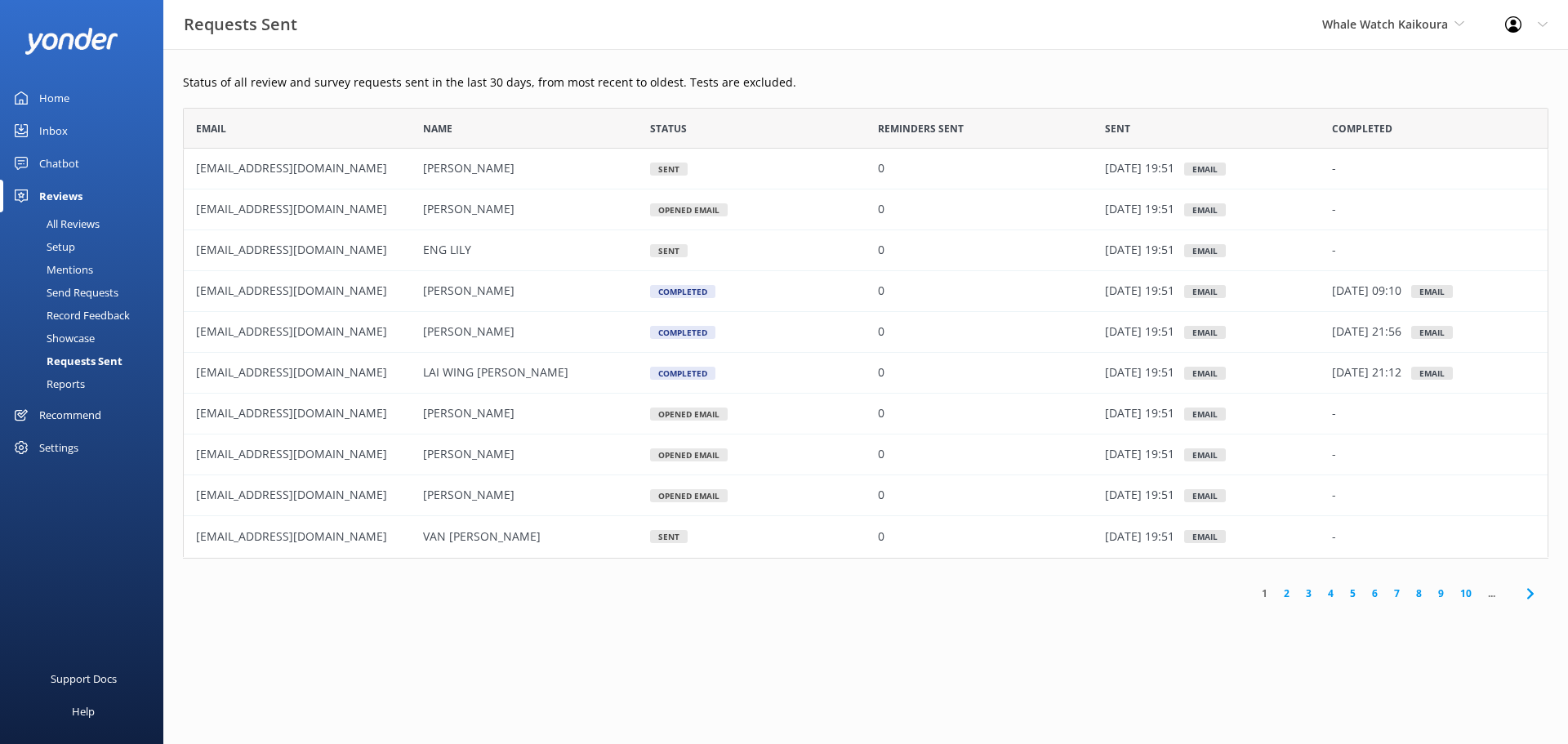
click at [64, 431] on div "Settings" at bounding box center [58, 447] width 39 height 33
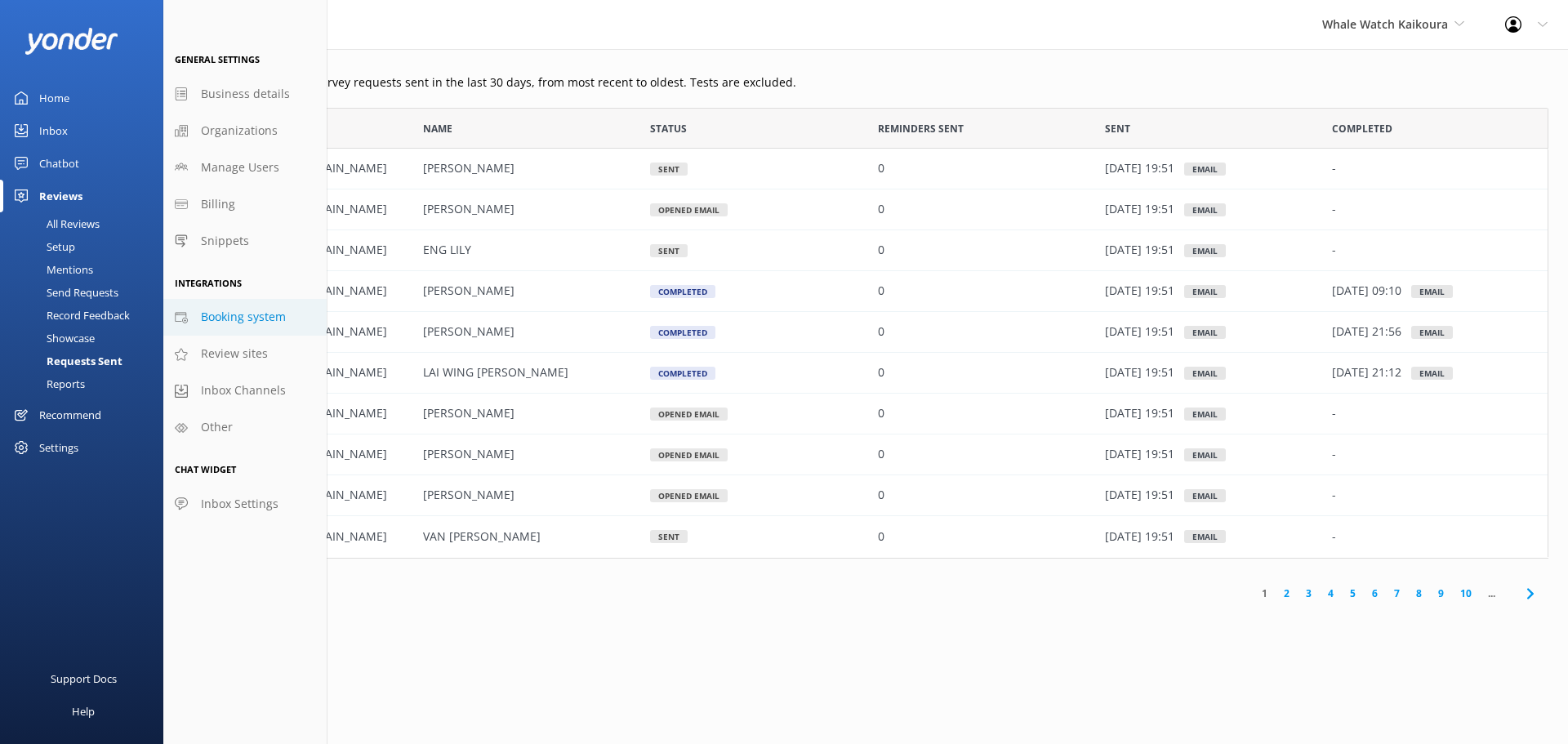
click at [235, 306] on link "Booking system" at bounding box center [245, 317] width 163 height 37
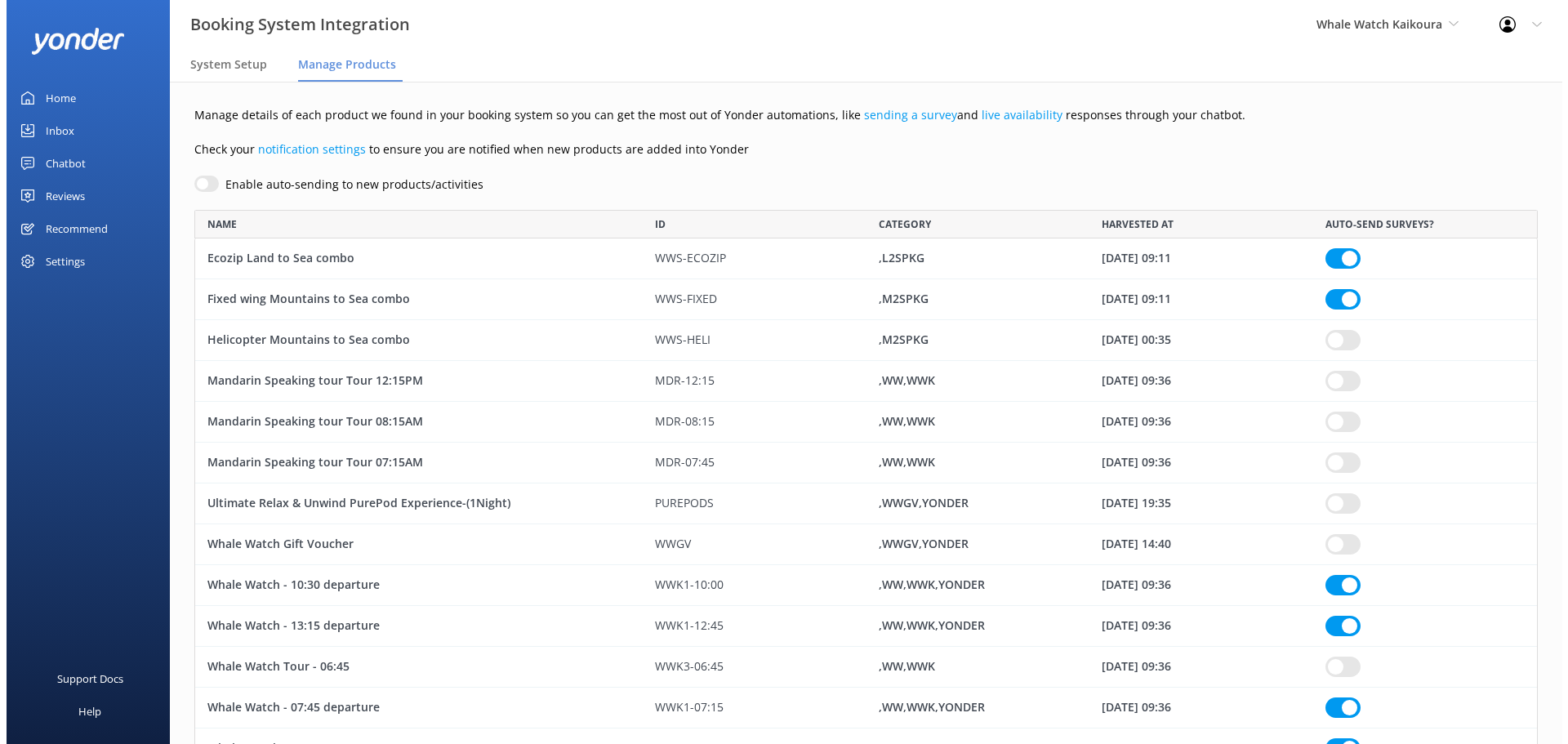
scroll to position [1160, 1331]
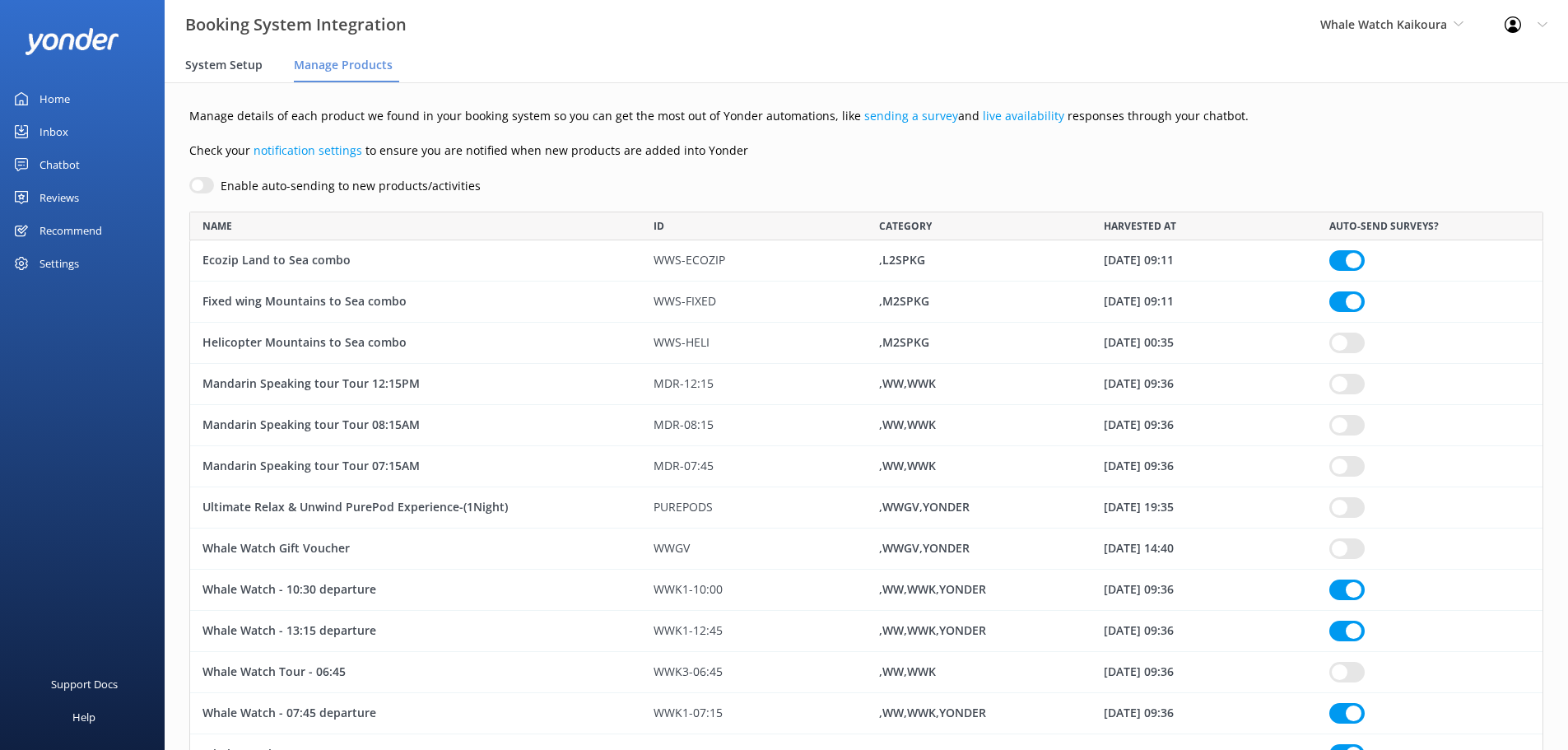
click at [212, 60] on span "System Setup" at bounding box center [223, 65] width 77 height 16
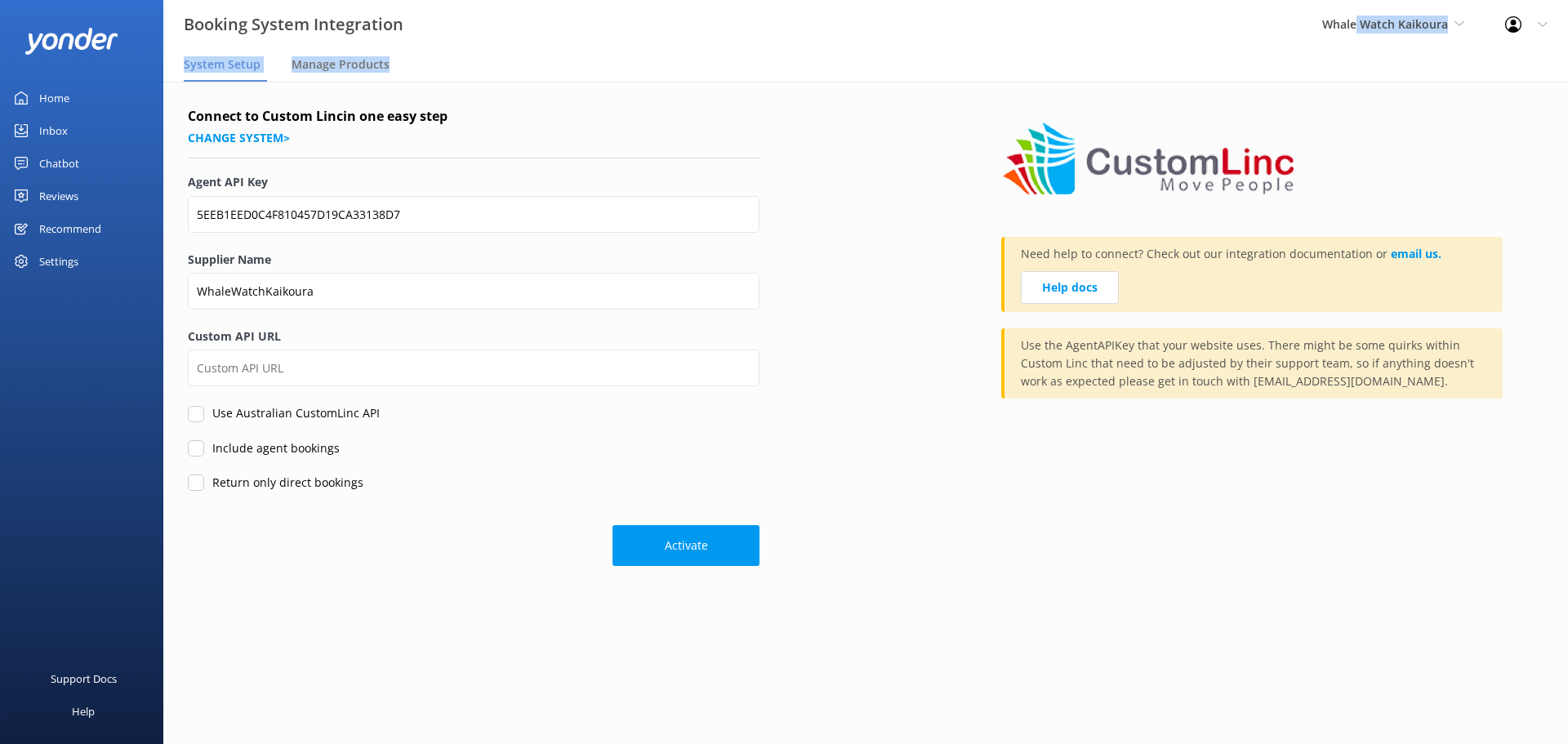
click at [1358, 51] on div "Booking System Integration Whale Watch Kaikoura Yonder demo [GEOGRAPHIC_DATA] B…" at bounding box center [784, 41] width 1568 height 82
click at [1361, 27] on span "Whale Watch Kaikoura" at bounding box center [1384, 24] width 125 height 16
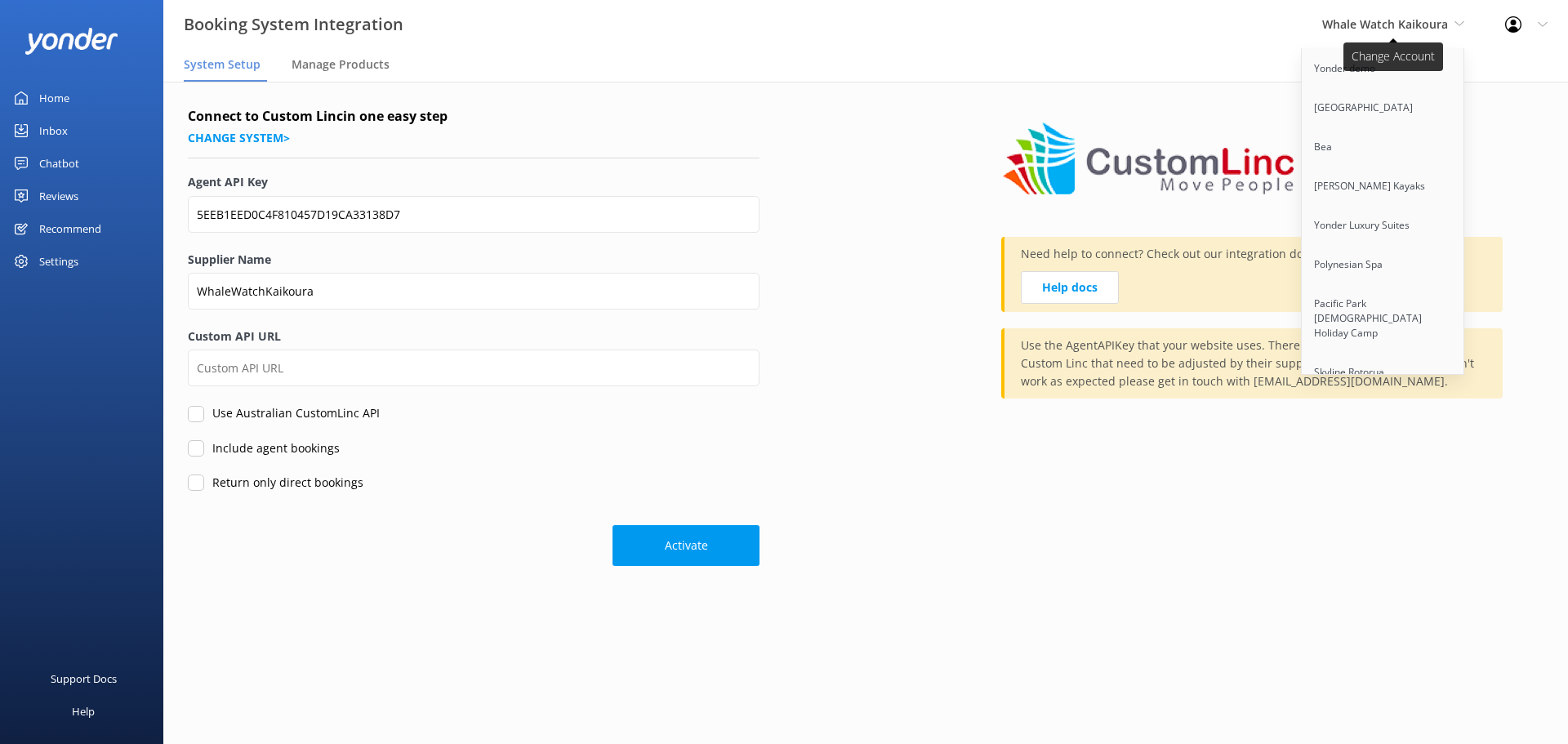
scroll to position [2513, 0]
click at [1382, 207] on link "iFLY Indoor Skydiving [GEOGRAPHIC_DATA]" at bounding box center [1382, 233] width 163 height 54
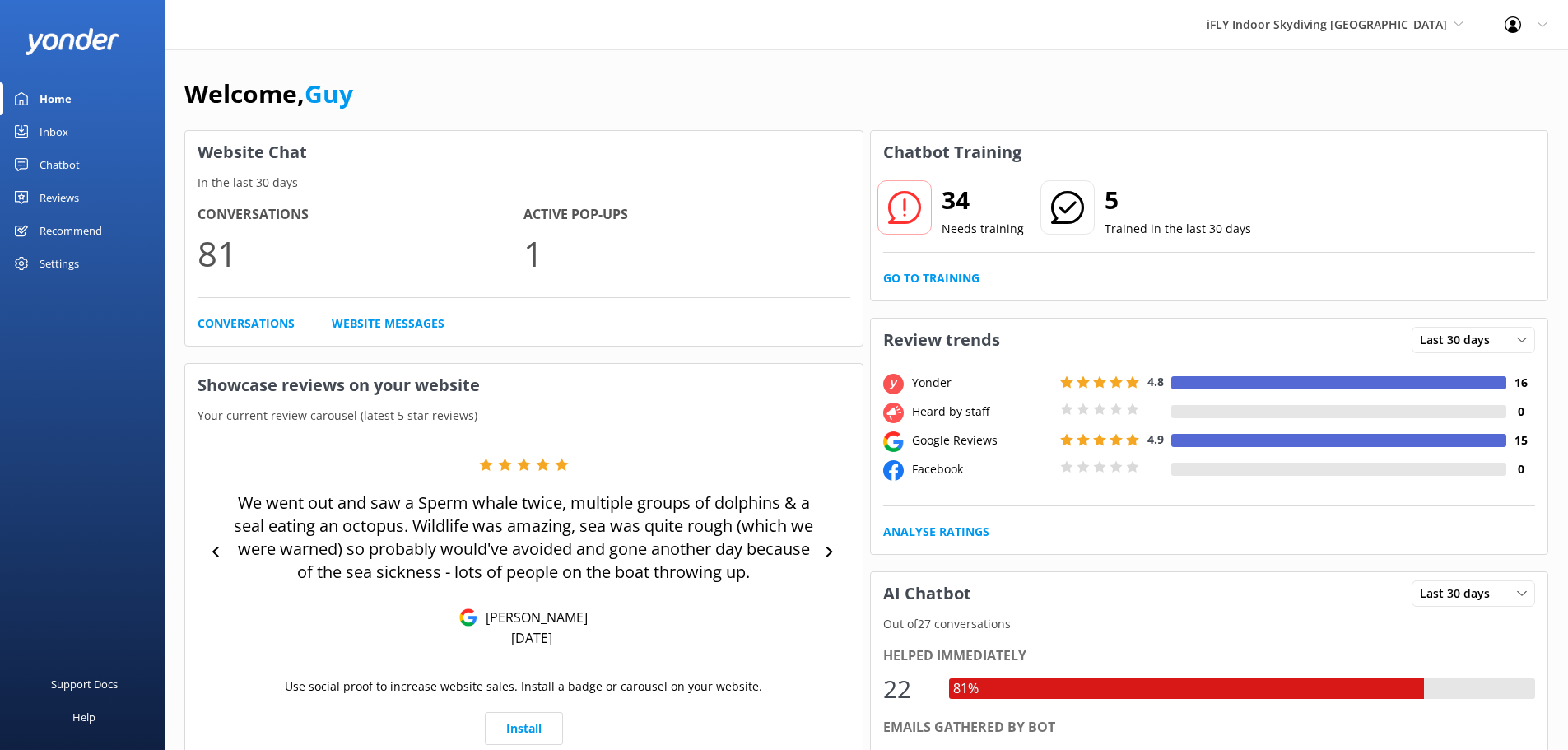
click at [59, 198] on div "Reviews" at bounding box center [59, 197] width 39 height 33
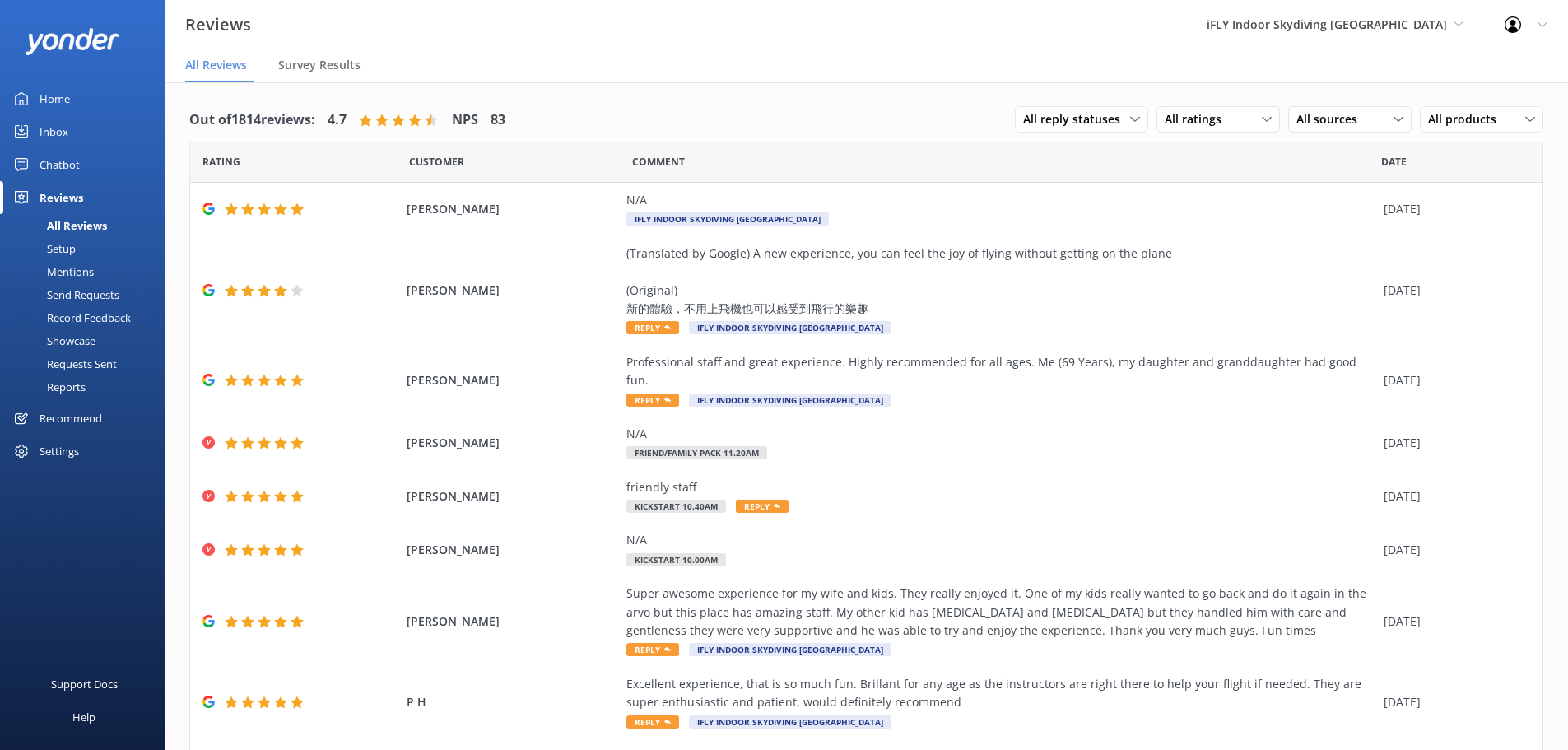
click at [102, 363] on div "Requests Sent" at bounding box center [63, 364] width 107 height 23
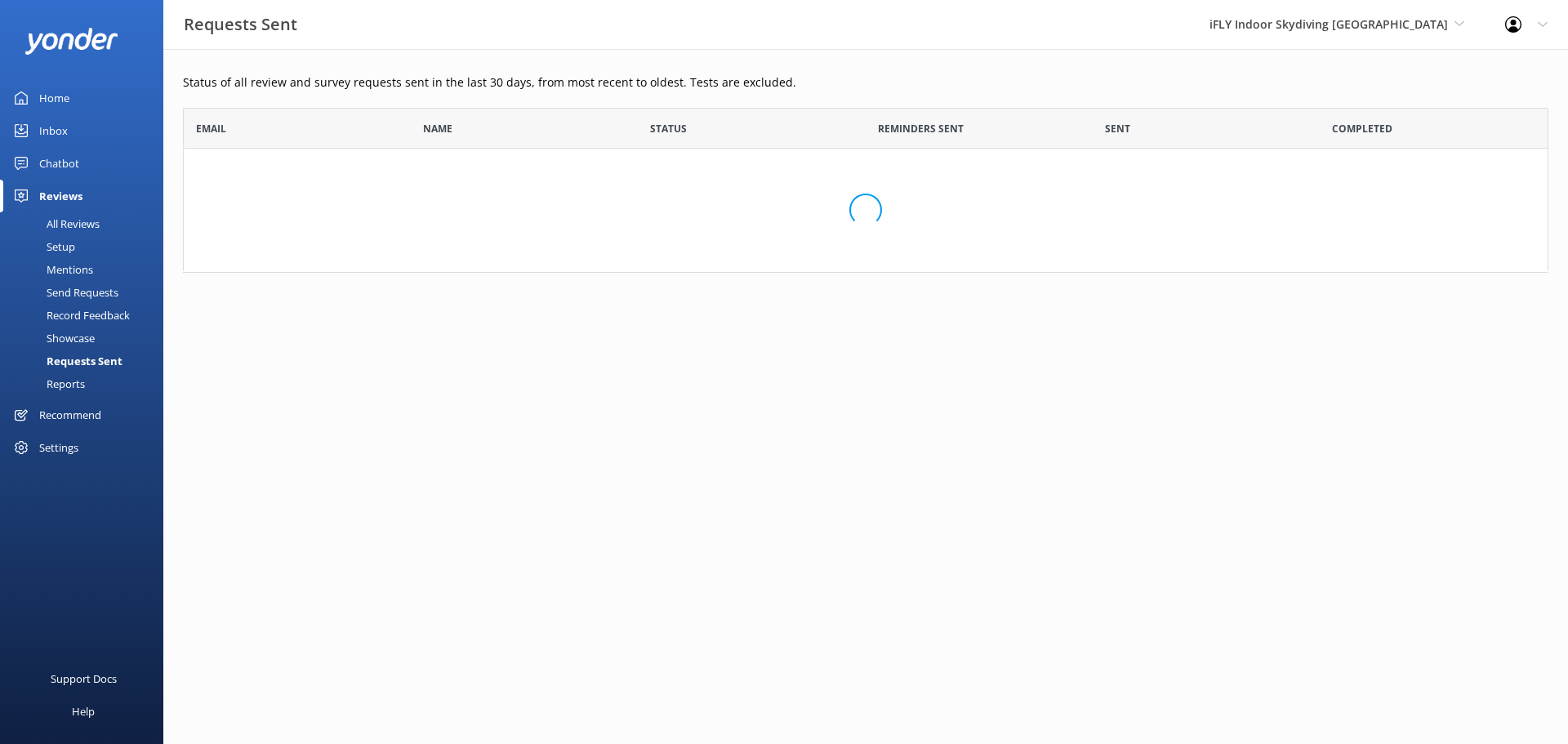
scroll to position [438, 1353]
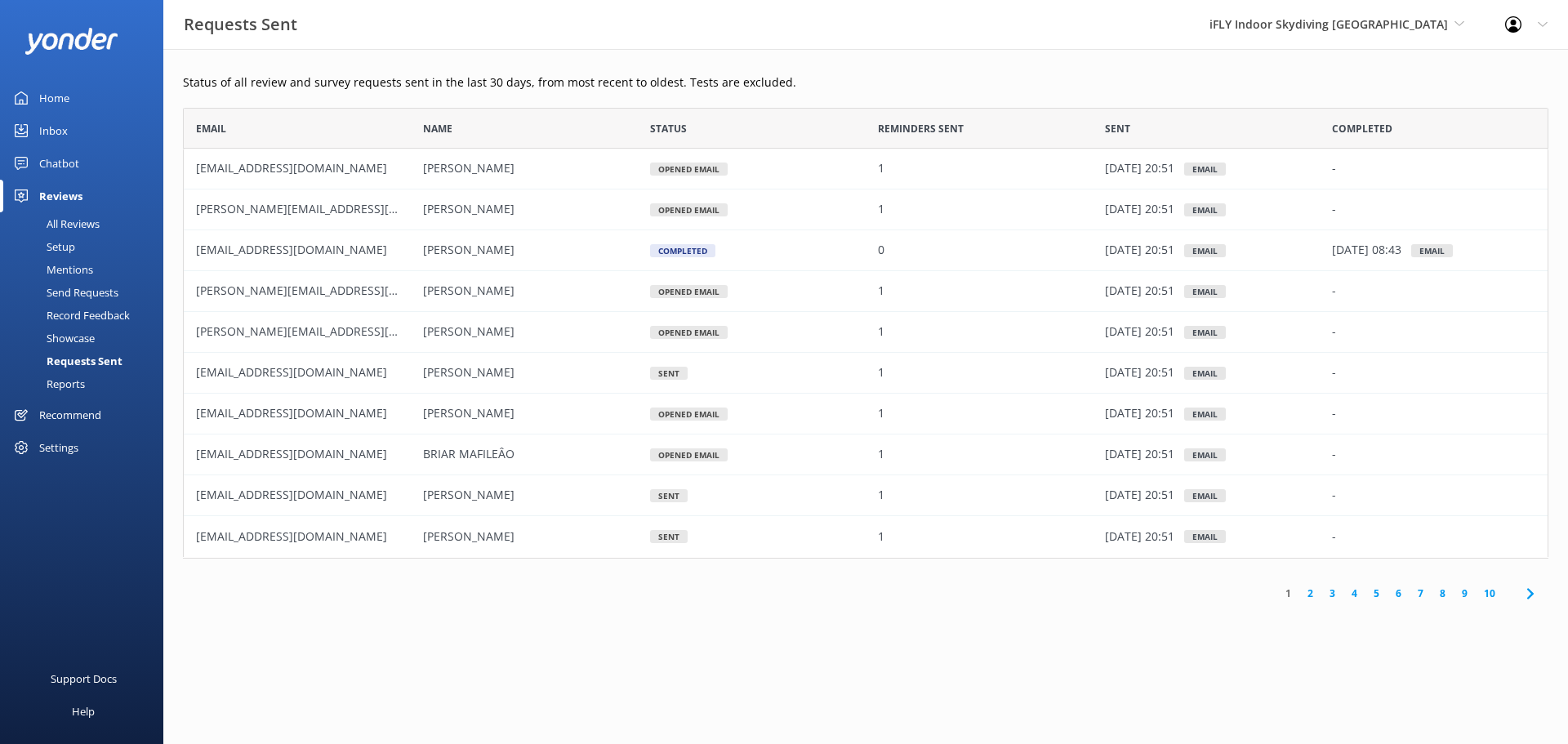
click at [52, 446] on div "Settings" at bounding box center [58, 447] width 39 height 33
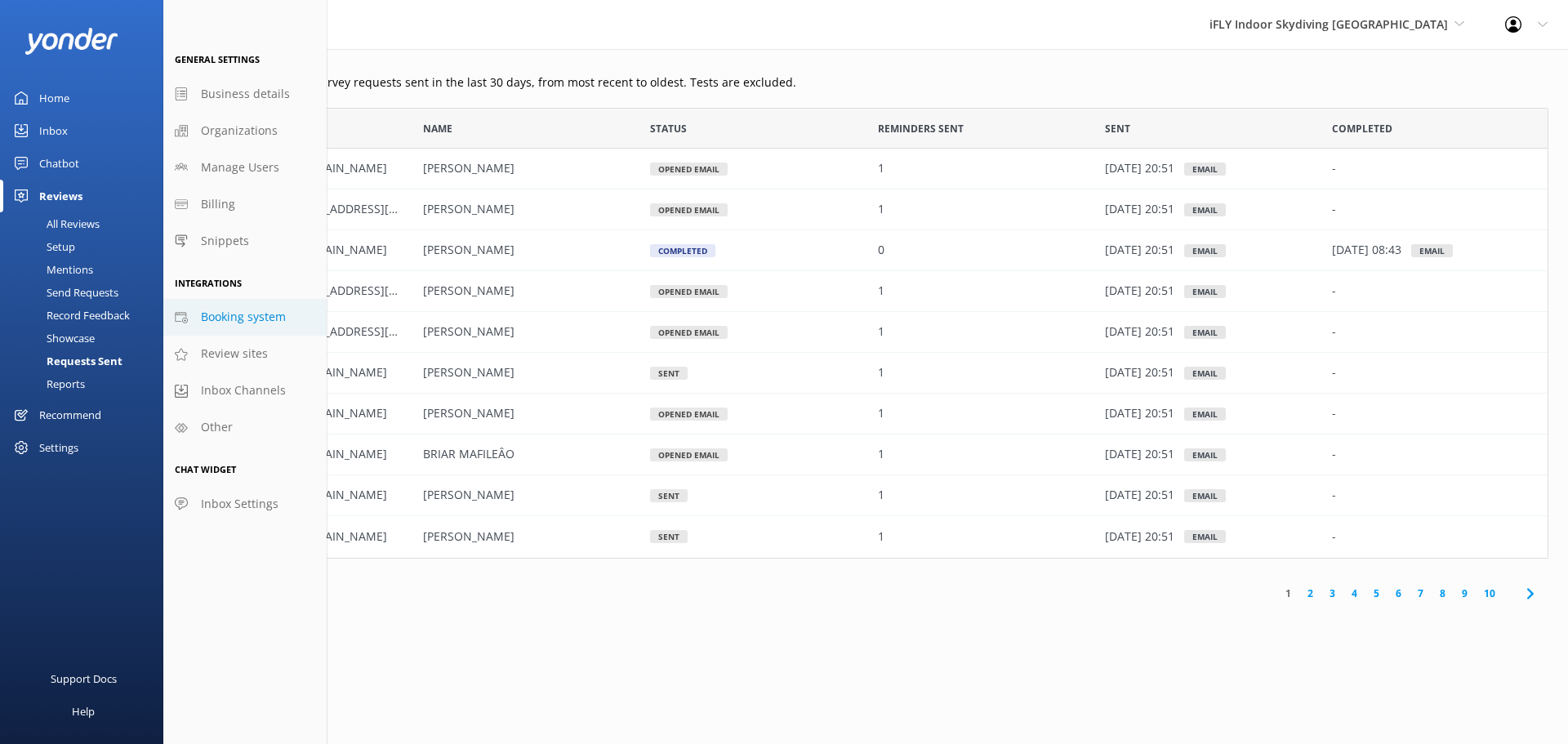
click at [242, 320] on span "Booking system" at bounding box center [243, 316] width 85 height 18
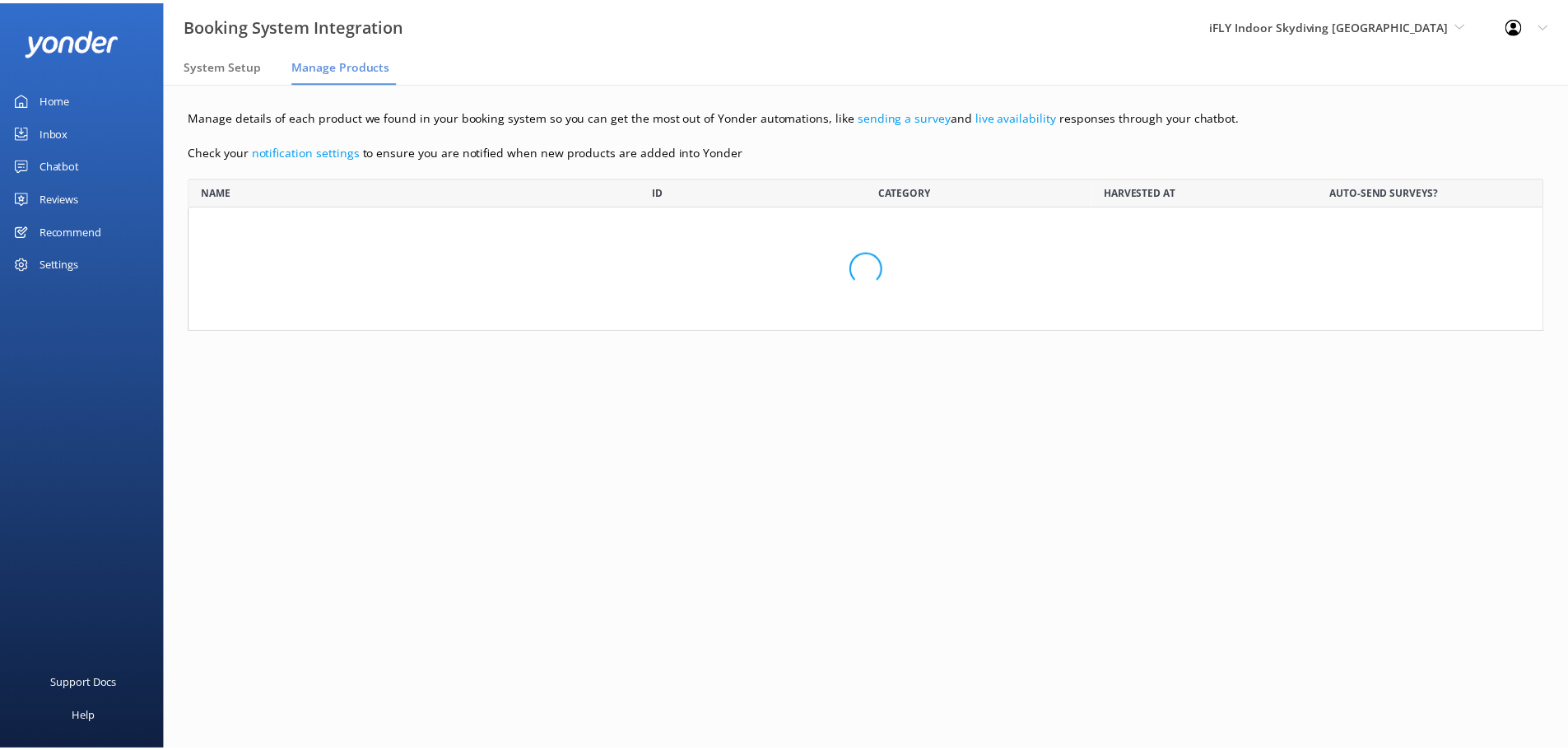
scroll to position [141, 1353]
click at [244, 60] on span "System Setup" at bounding box center [223, 65] width 77 height 16
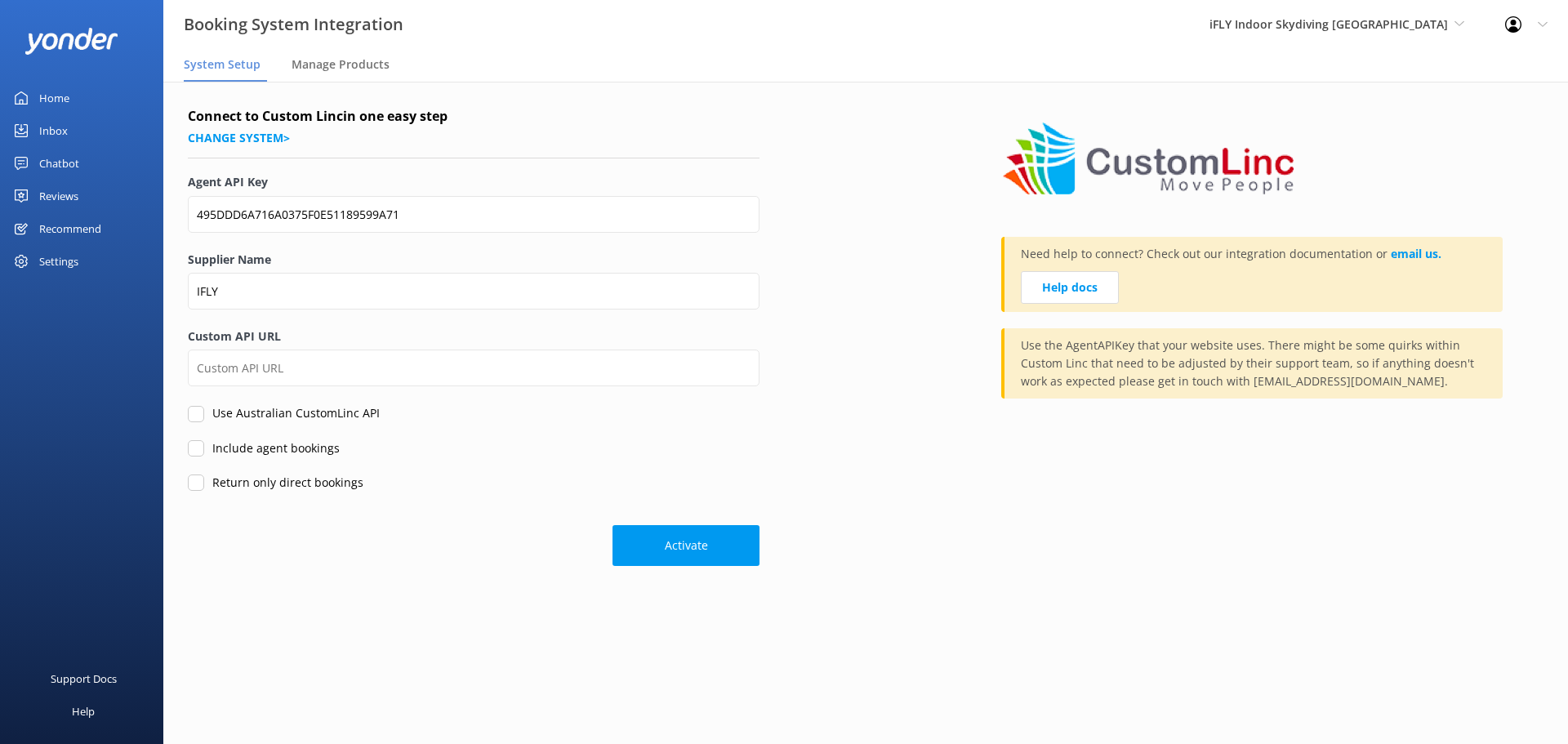
click at [251, 557] on div "Activate" at bounding box center [473, 537] width 572 height 57
click at [69, 102] on div "Home" at bounding box center [54, 97] width 30 height 33
